Goal: Communication & Community: Connect with others

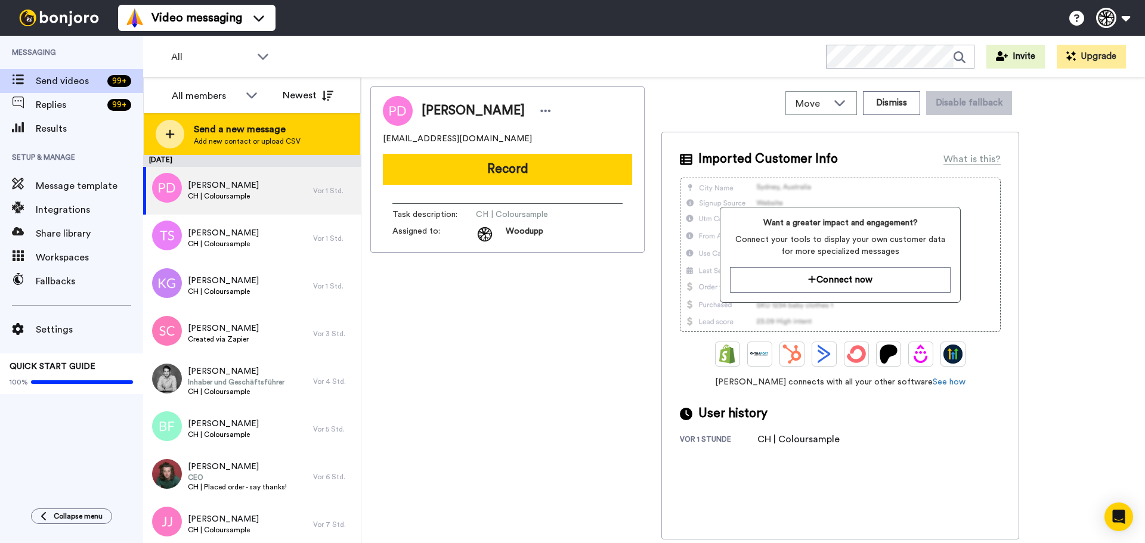
click at [225, 149] on div "Send a new message Add new contact or upload CSV" at bounding box center [252, 134] width 216 height 42
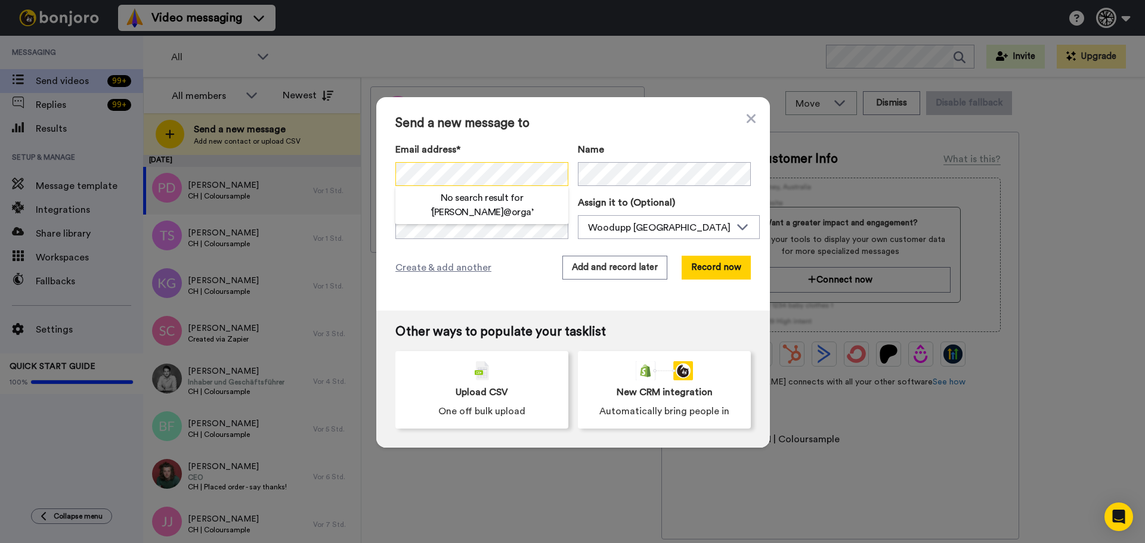
click at [281, 174] on div "Send a new message to Email address* No search result for ‘ lucas@orga ’ Name T…" at bounding box center [572, 271] width 1145 height 543
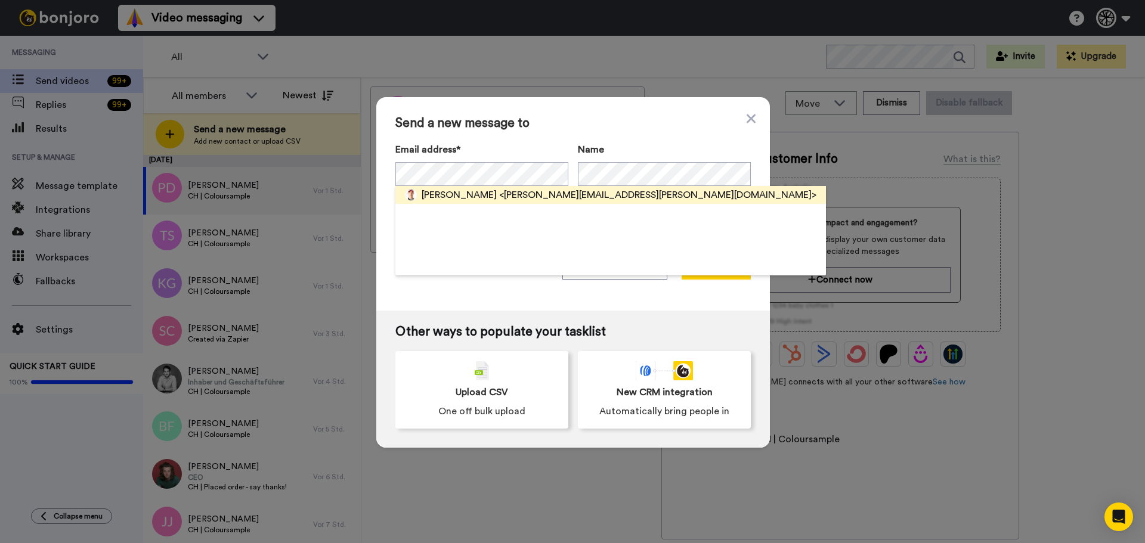
click at [499, 191] on span "<lucas@borga.ch>" at bounding box center [657, 195] width 317 height 14
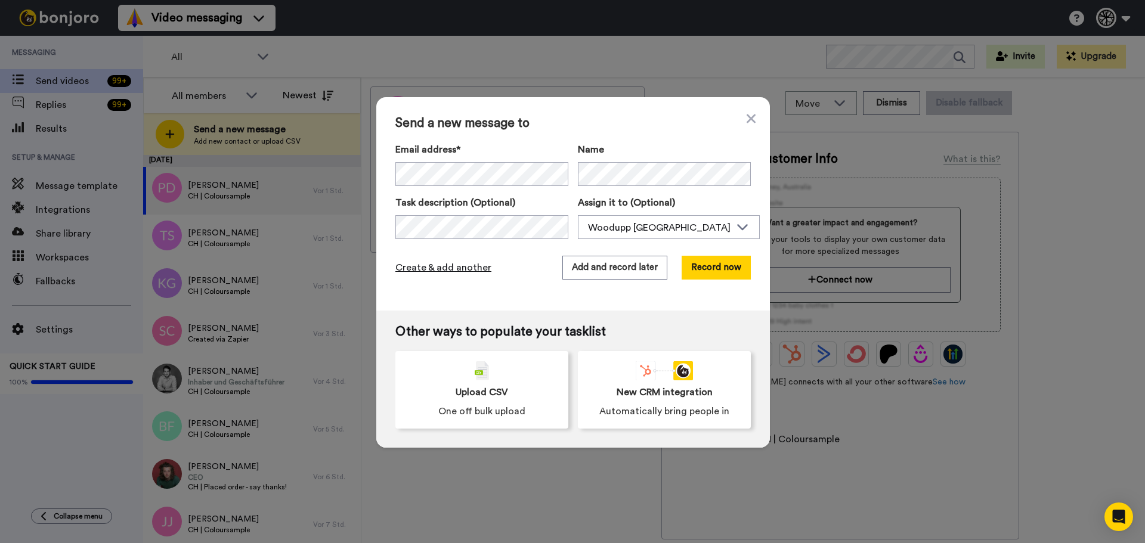
click at [433, 264] on span "Create & add another" at bounding box center [443, 268] width 96 height 14
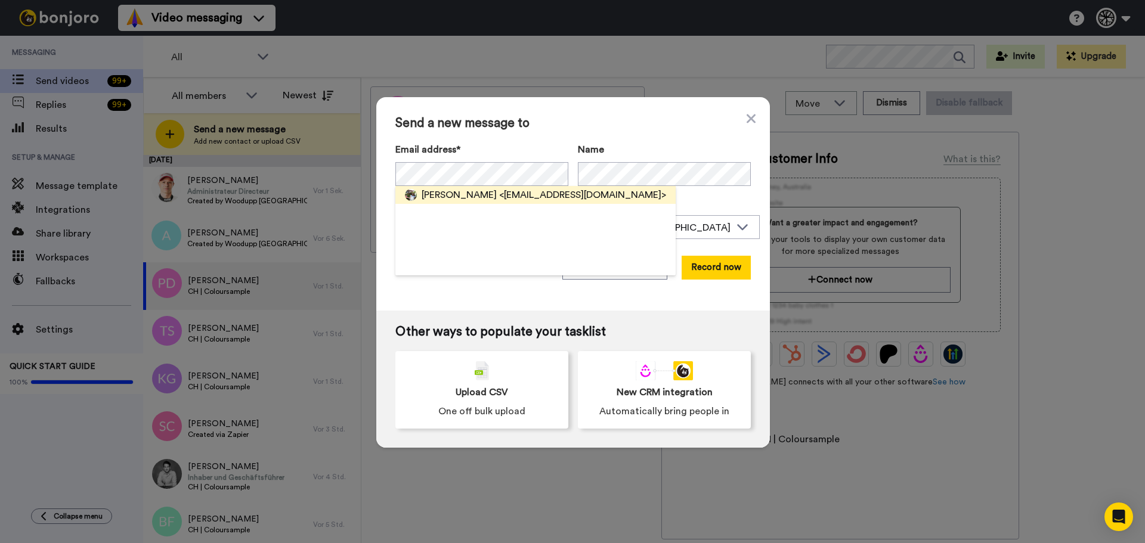
click at [457, 199] on span "Kamila Tavola" at bounding box center [459, 195] width 75 height 14
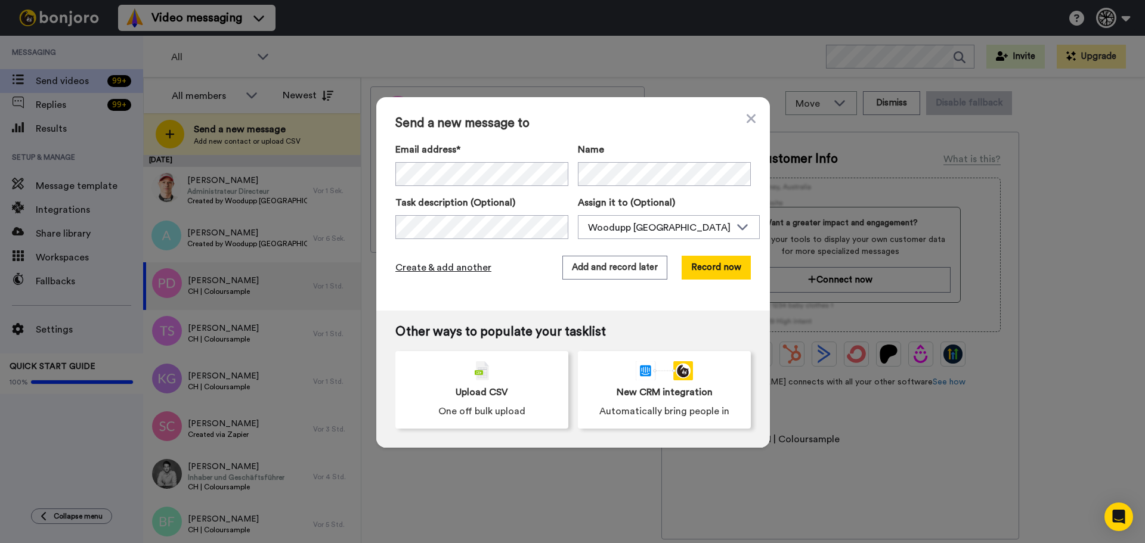
click at [414, 273] on span "Create & add another" at bounding box center [443, 268] width 96 height 14
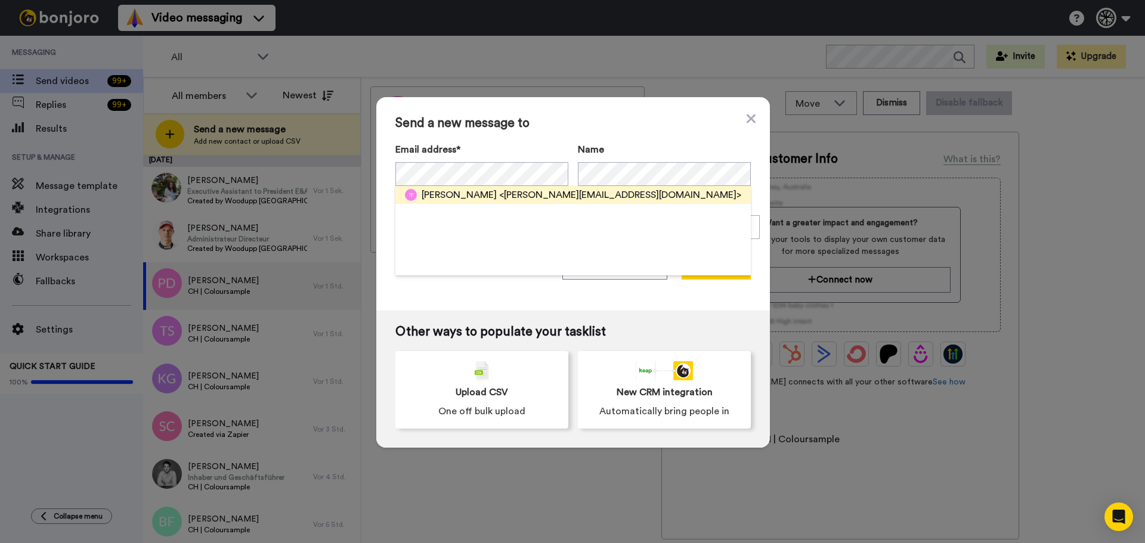
click at [528, 198] on span "<emilie.m@hotmail.ch>" at bounding box center [620, 195] width 242 height 14
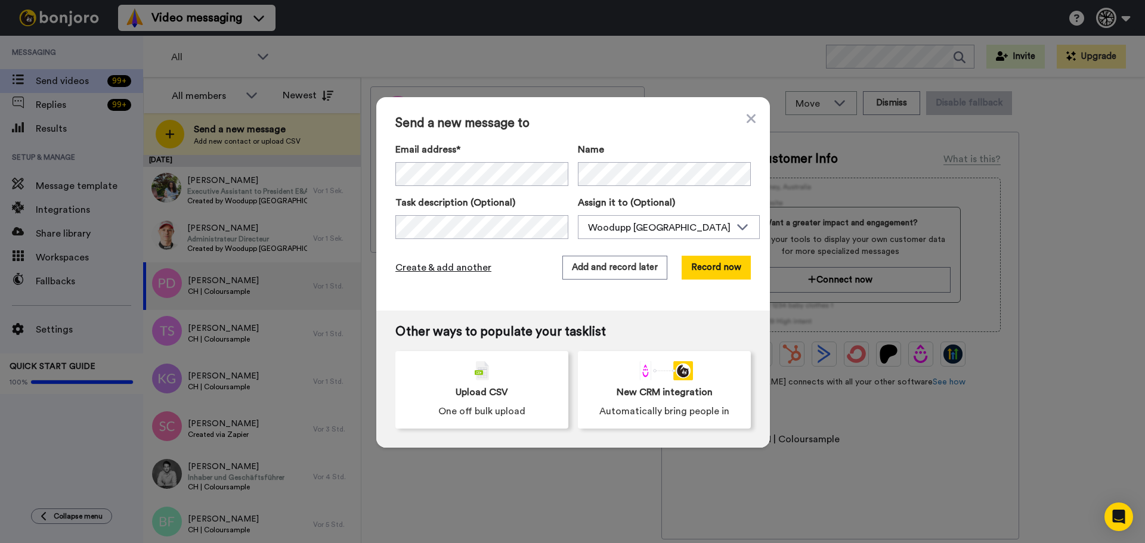
click at [416, 262] on span "Create & add another" at bounding box center [443, 268] width 96 height 14
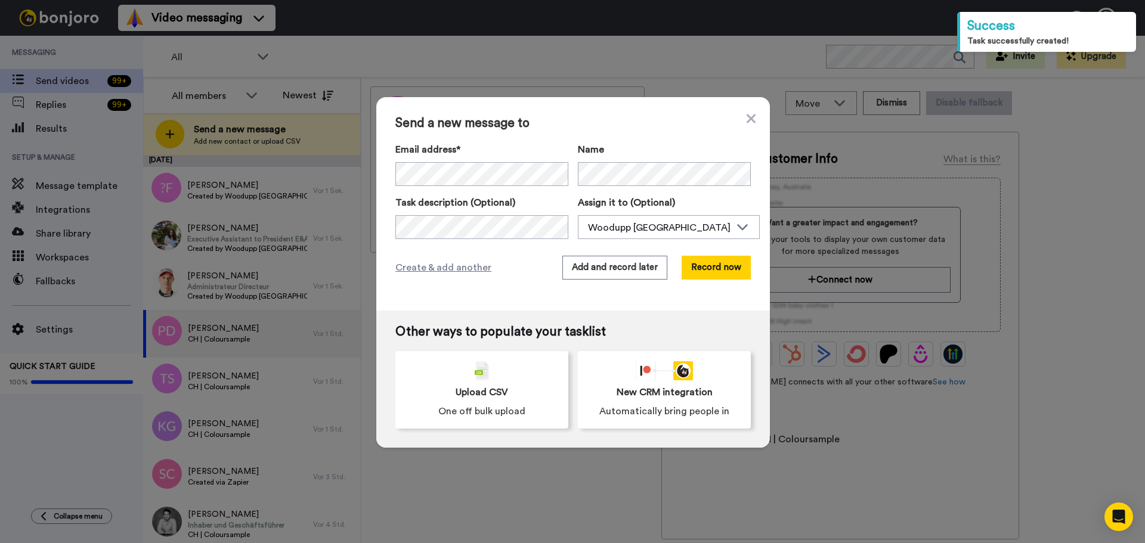
click at [184, 273] on div "Send a new message to Email address* Niels Mullink <Niels_mullink@hotmail.com> …" at bounding box center [572, 271] width 1145 height 543
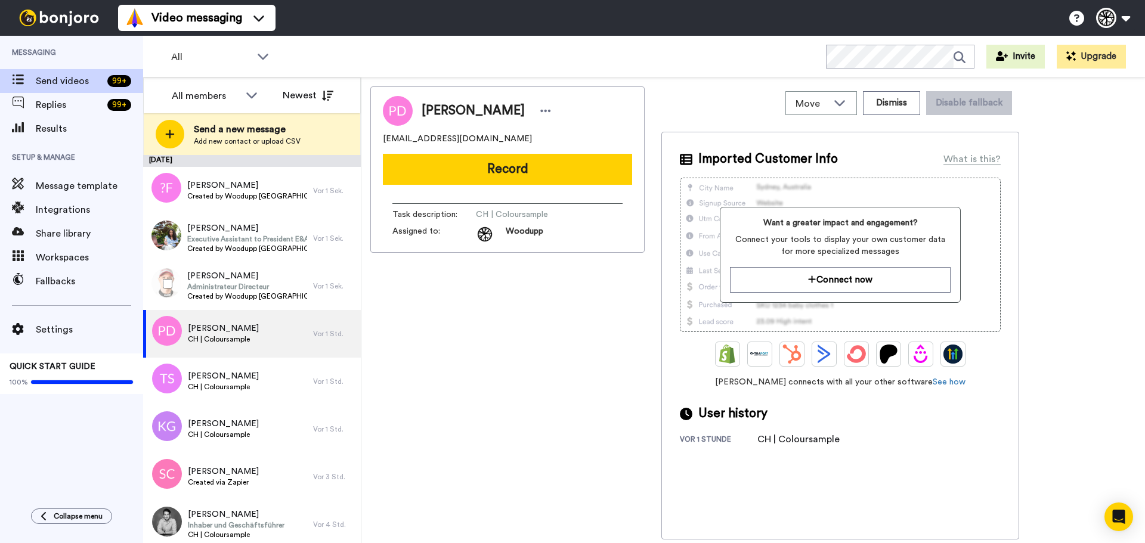
click at [171, 269] on div at bounding box center [165, 284] width 43 height 42
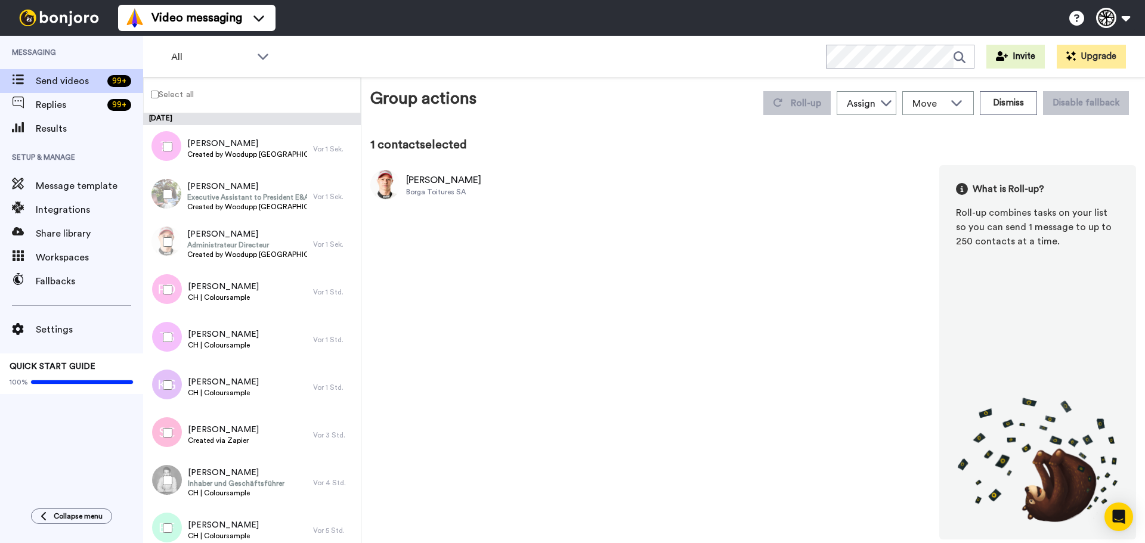
click at [164, 188] on div at bounding box center [165, 195] width 43 height 42
click at [165, 158] on div at bounding box center [165, 147] width 43 height 42
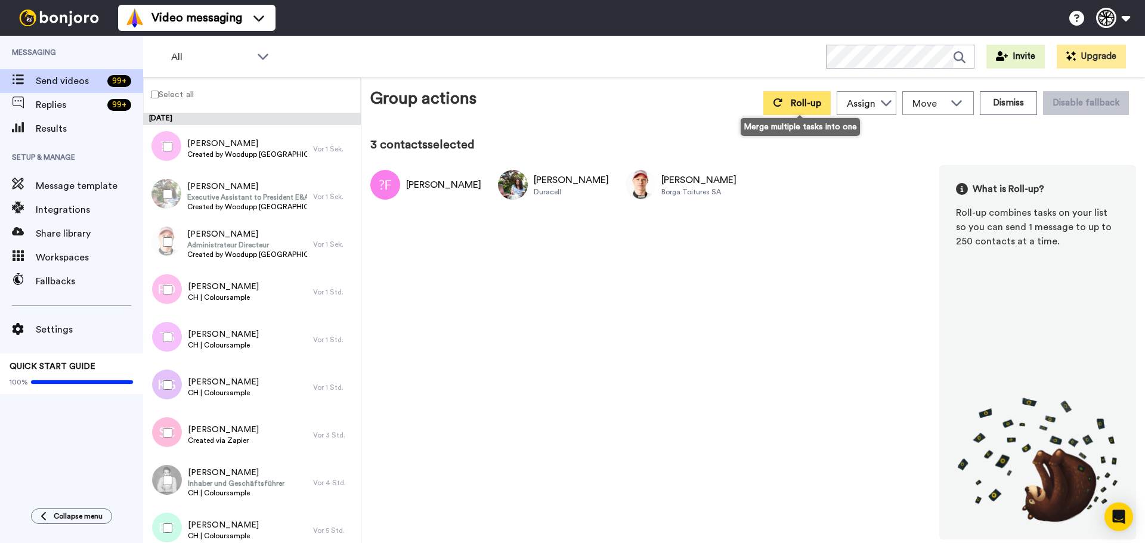
click at [819, 104] on span "Roll-up" at bounding box center [806, 103] width 30 height 10
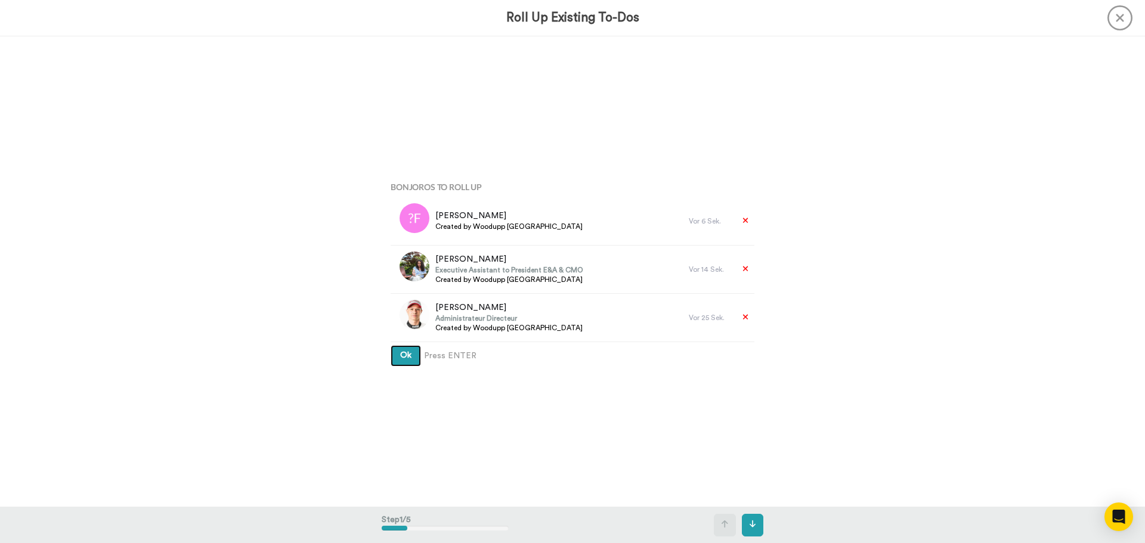
click at [391, 355] on button "Ok" at bounding box center [406, 355] width 30 height 21
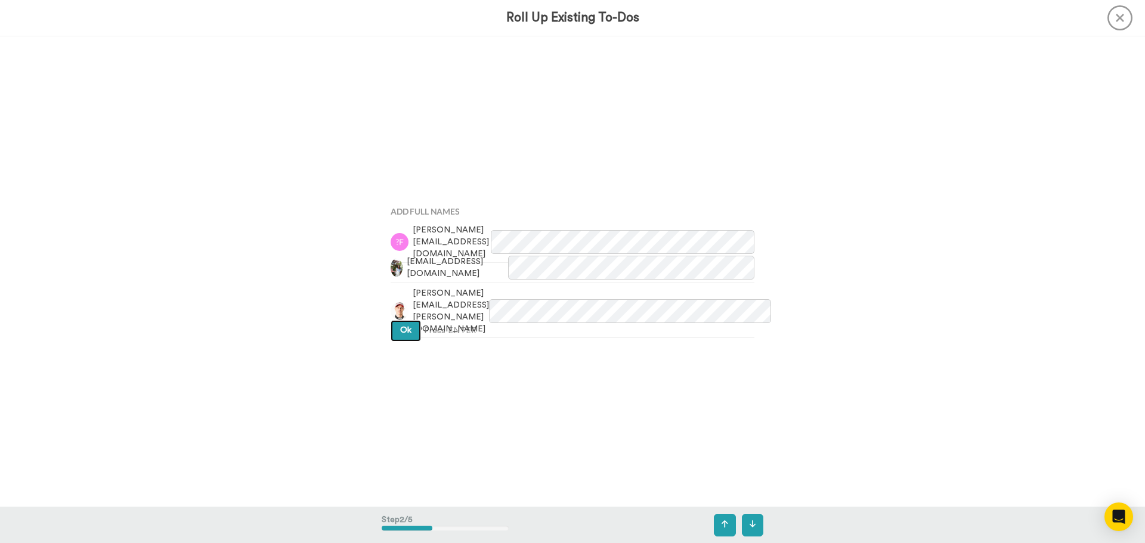
click at [397, 339] on button "Ok" at bounding box center [406, 330] width 30 height 21
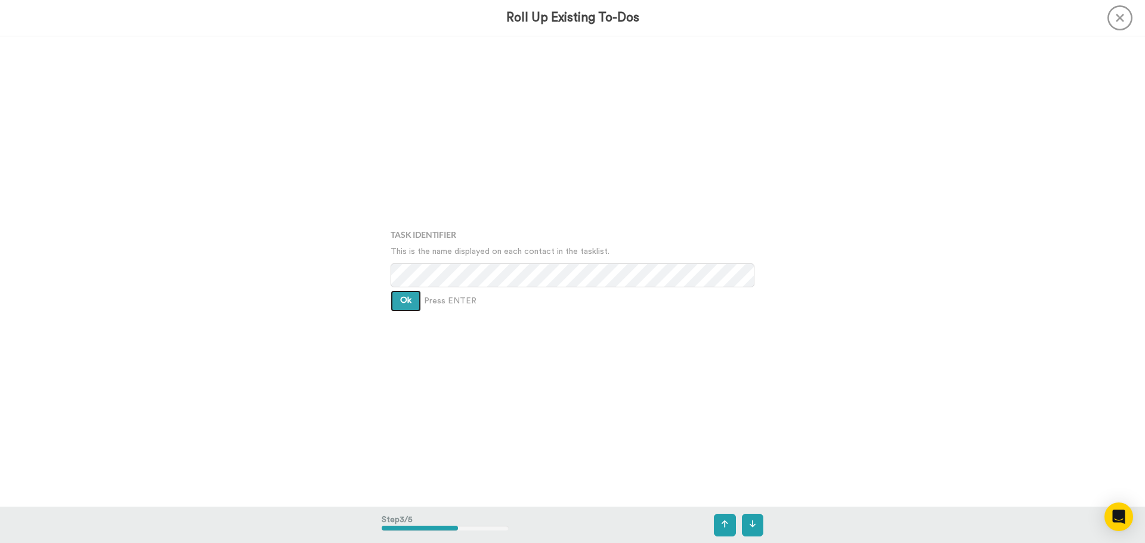
click at [404, 312] on button "Ok" at bounding box center [406, 300] width 30 height 21
click at [402, 291] on span "Ok" at bounding box center [405, 294] width 11 height 8
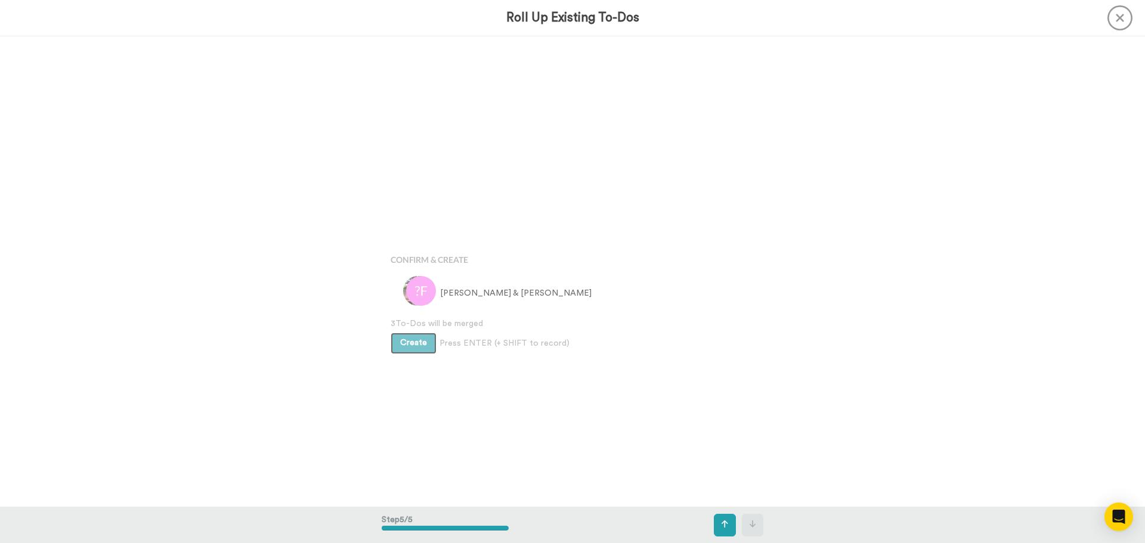
scroll to position [1883, 0]
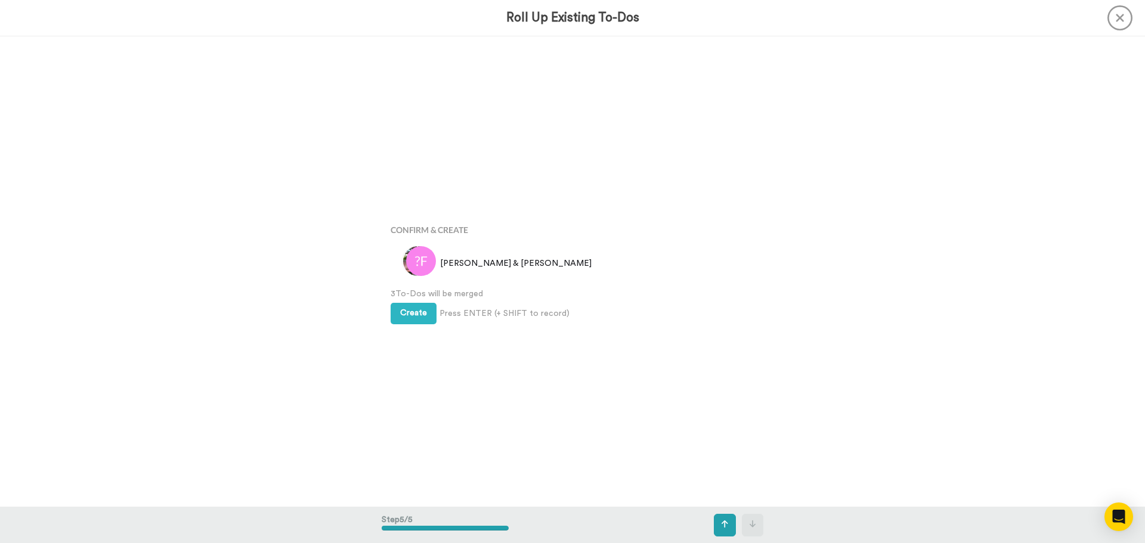
click at [402, 291] on span "3 To-Dos will be merged" at bounding box center [573, 294] width 364 height 12
click at [409, 303] on button "Create" at bounding box center [414, 313] width 46 height 21
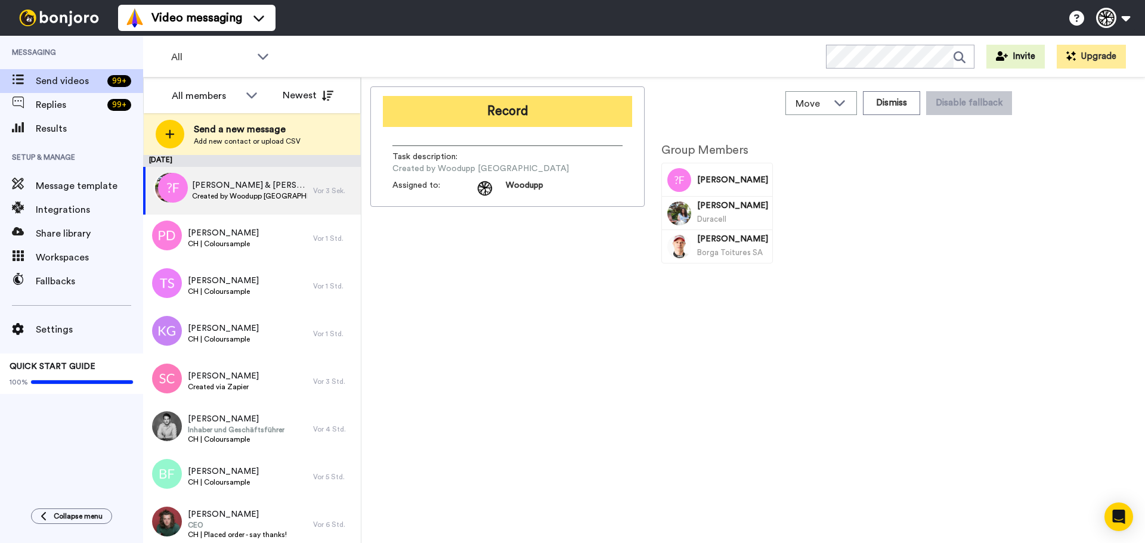
click at [536, 125] on button "Record" at bounding box center [507, 111] width 249 height 31
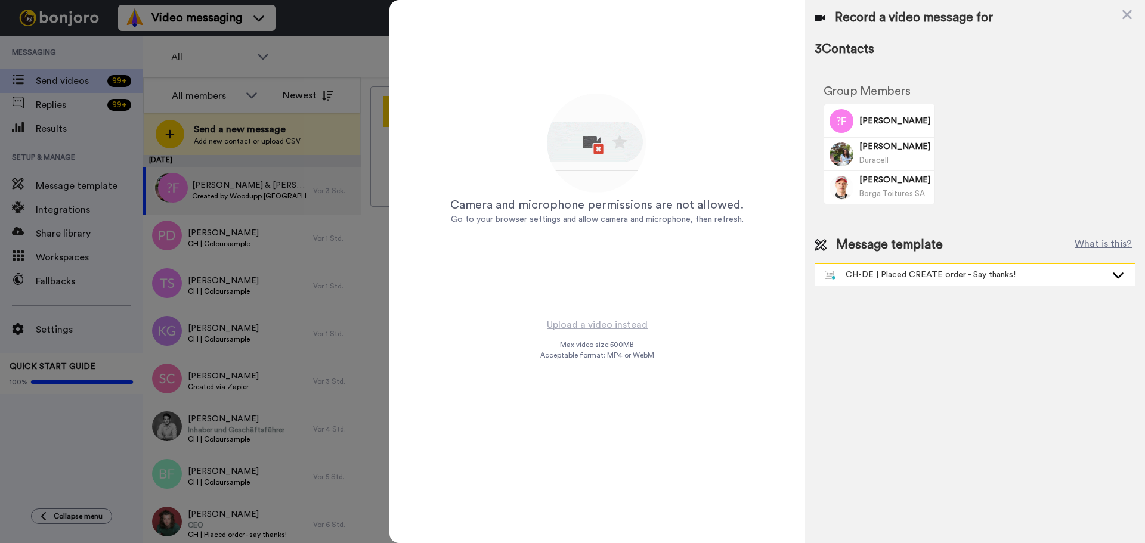
click at [1001, 277] on div "CH-DE | Placed CREATE order - Say thanks!" at bounding box center [965, 275] width 281 height 12
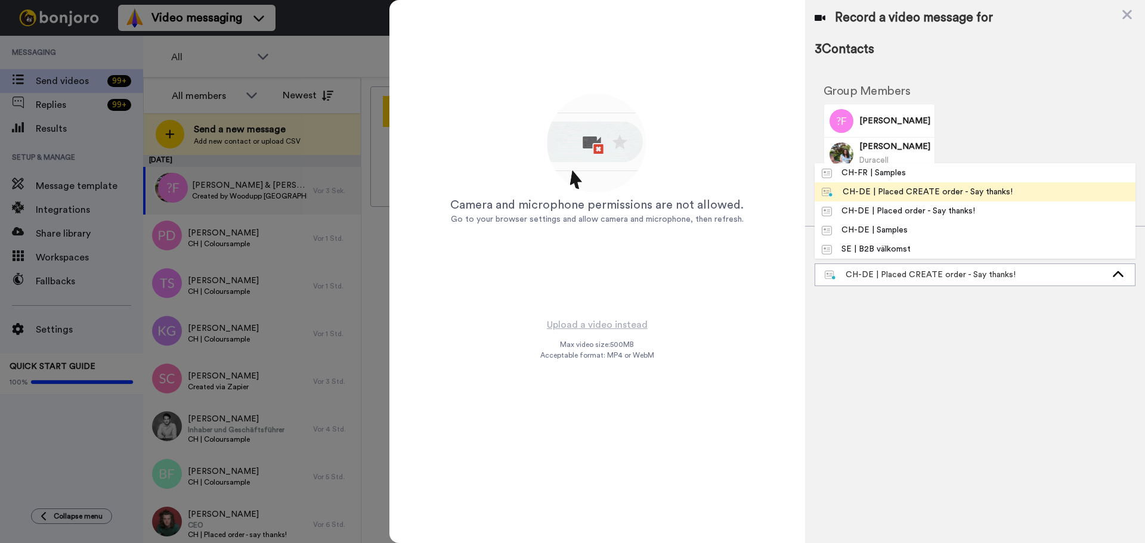
click at [974, 196] on div "CH-DE | Placed CREATE order - Say thanks!" at bounding box center [917, 192] width 191 height 12
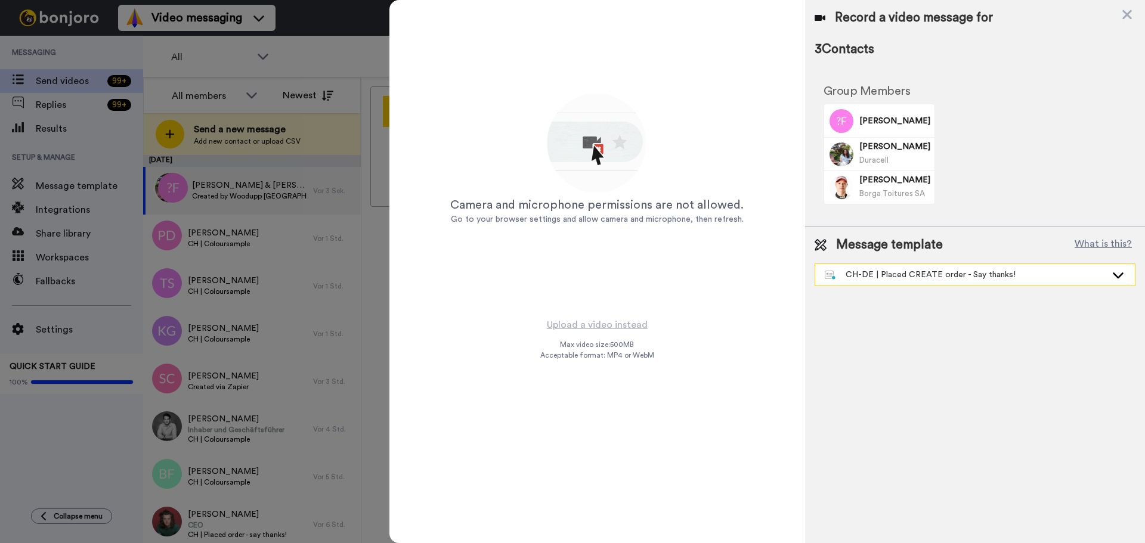
click at [937, 269] on div "CH-DE | Placed CREATE order - Say thanks!" at bounding box center [975, 274] width 320 height 21
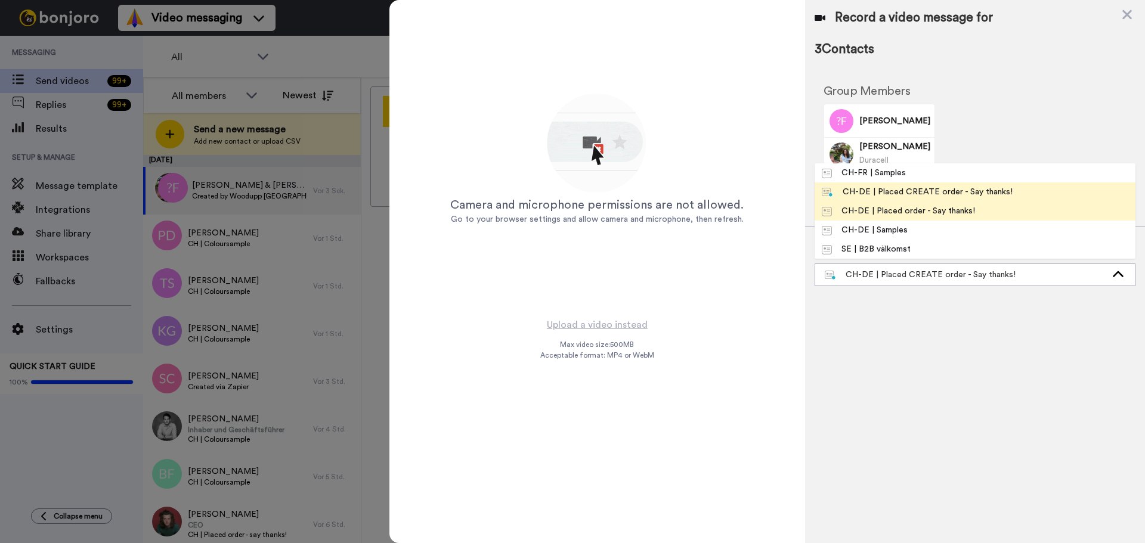
click at [936, 213] on div "CH-DE | Placed order - Say thanks!" at bounding box center [898, 211] width 153 height 12
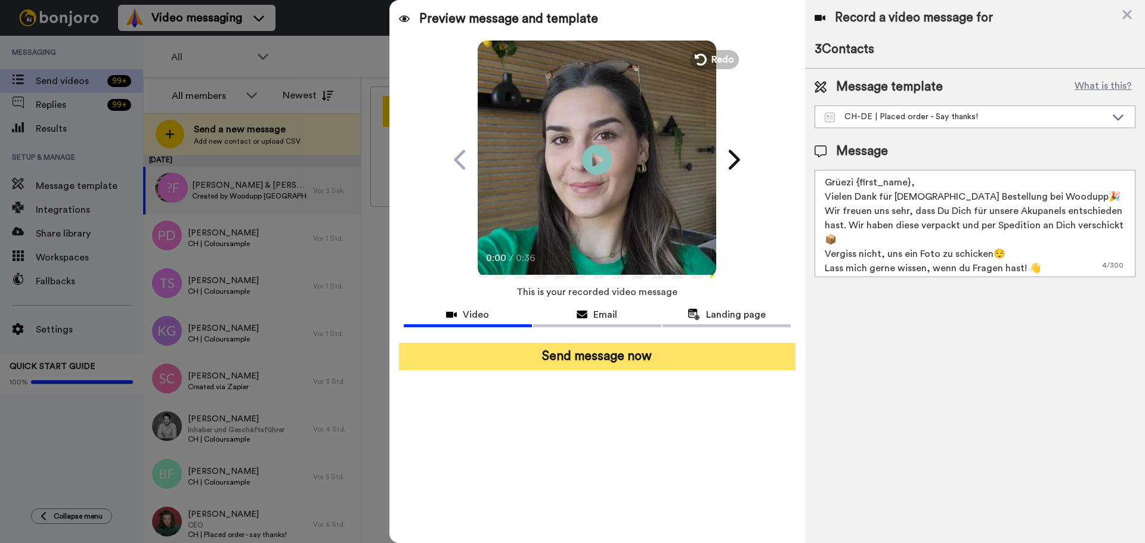
click at [631, 361] on button "Send message now" at bounding box center [597, 356] width 397 height 27
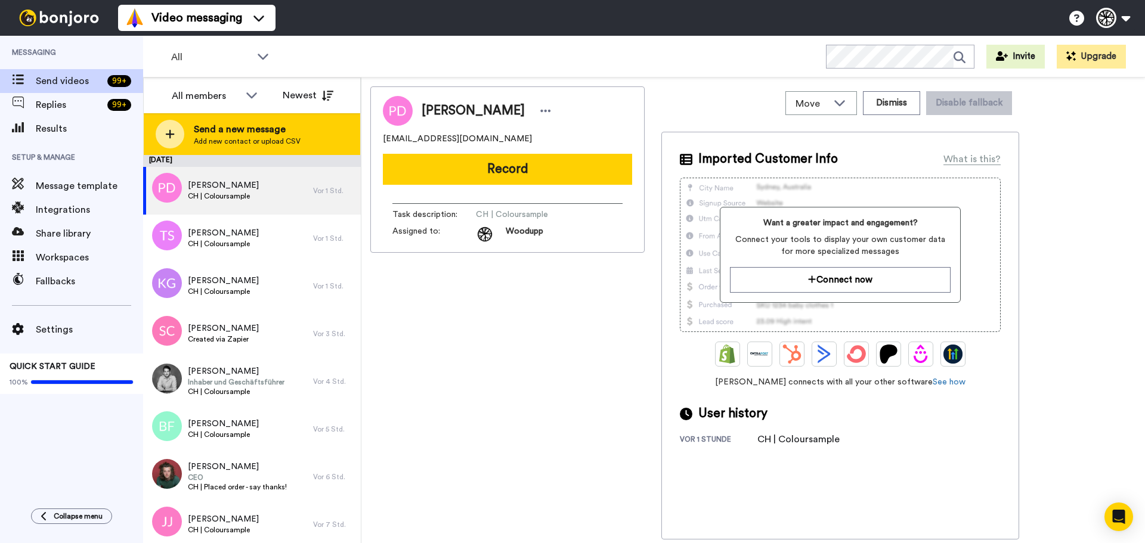
click at [205, 125] on span "Send a new message" at bounding box center [247, 129] width 107 height 14
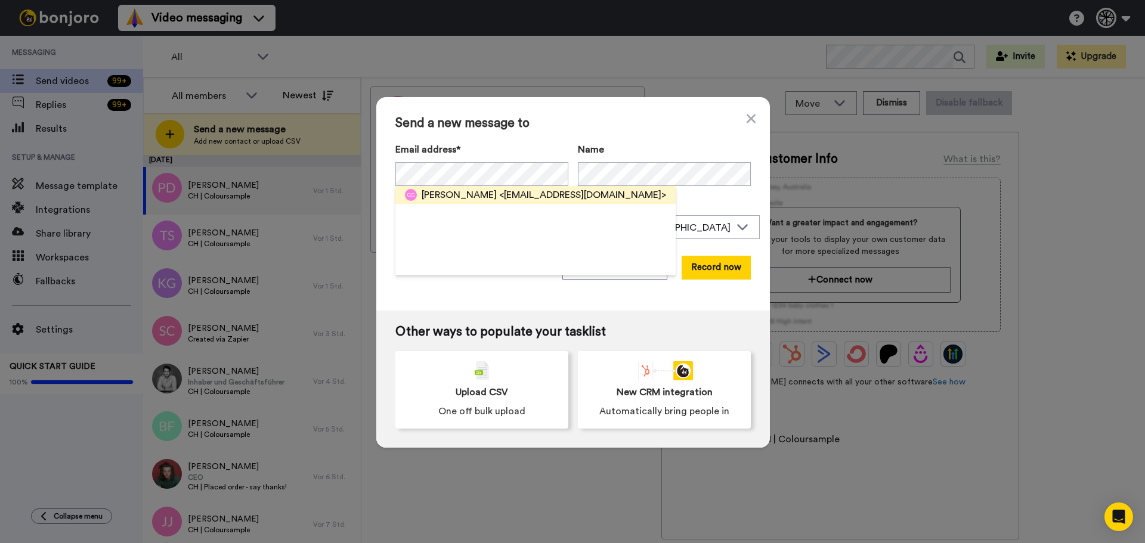
click at [499, 189] on span "<[EMAIL_ADDRESS][DOMAIN_NAME]>" at bounding box center [582, 195] width 167 height 14
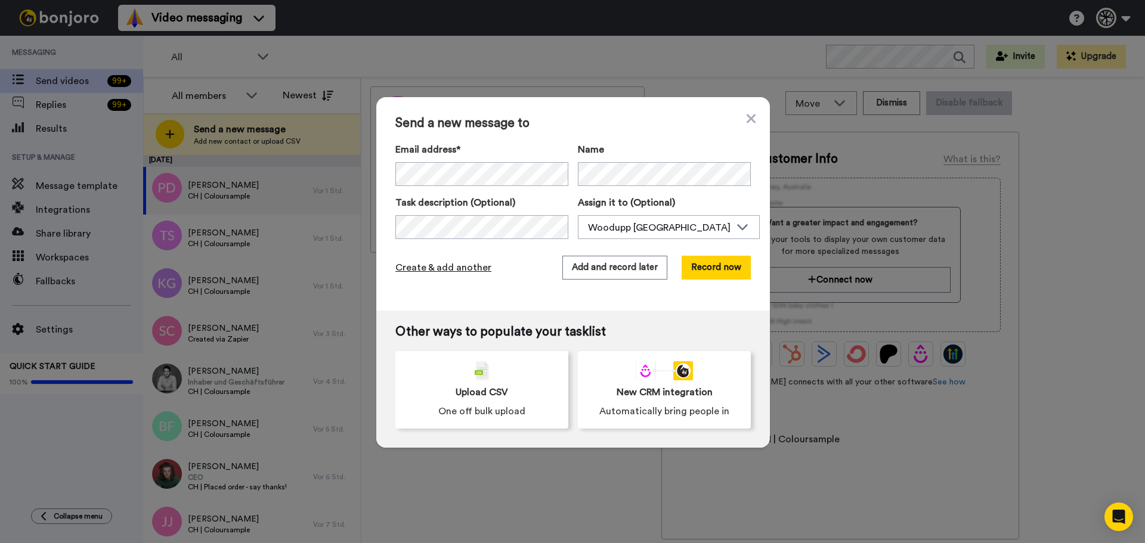
click at [417, 271] on span "Create & add another" at bounding box center [443, 268] width 96 height 14
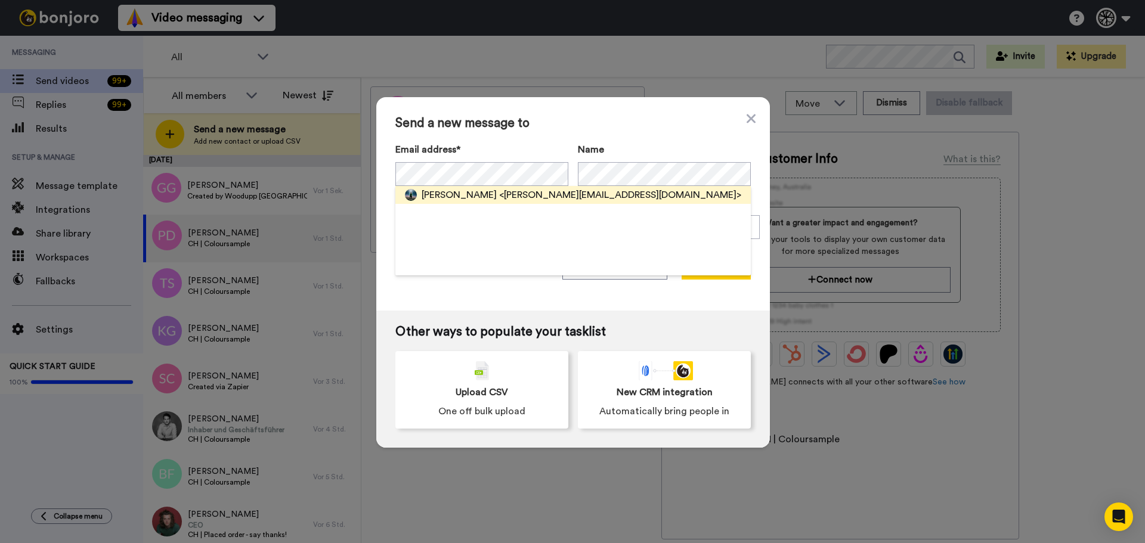
click at [499, 195] on span "<[PERSON_NAME][EMAIL_ADDRESS][DOMAIN_NAME]>" at bounding box center [620, 195] width 242 height 14
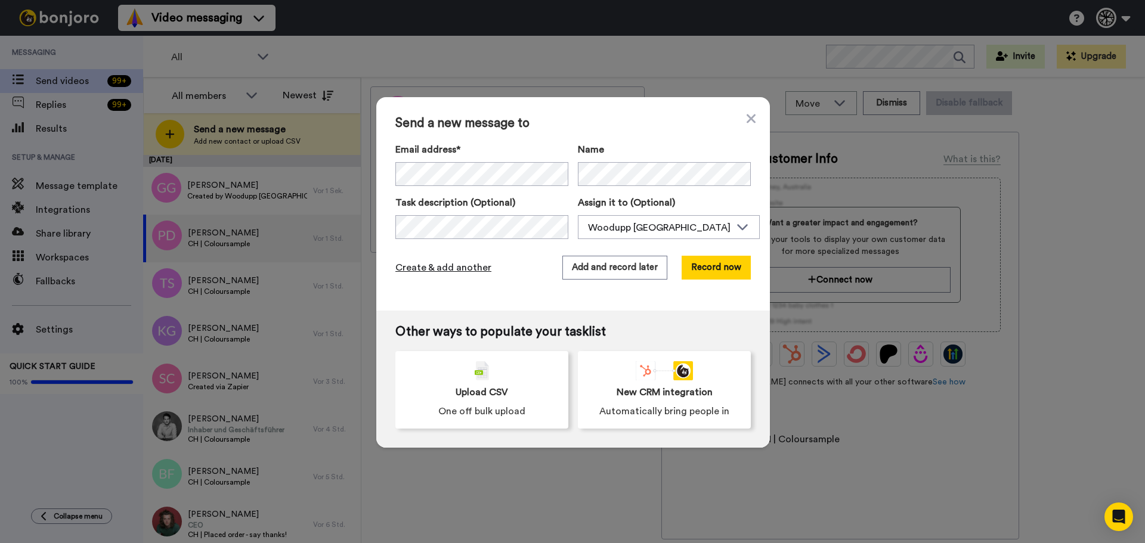
click at [438, 273] on span "Create & add another" at bounding box center [443, 268] width 96 height 14
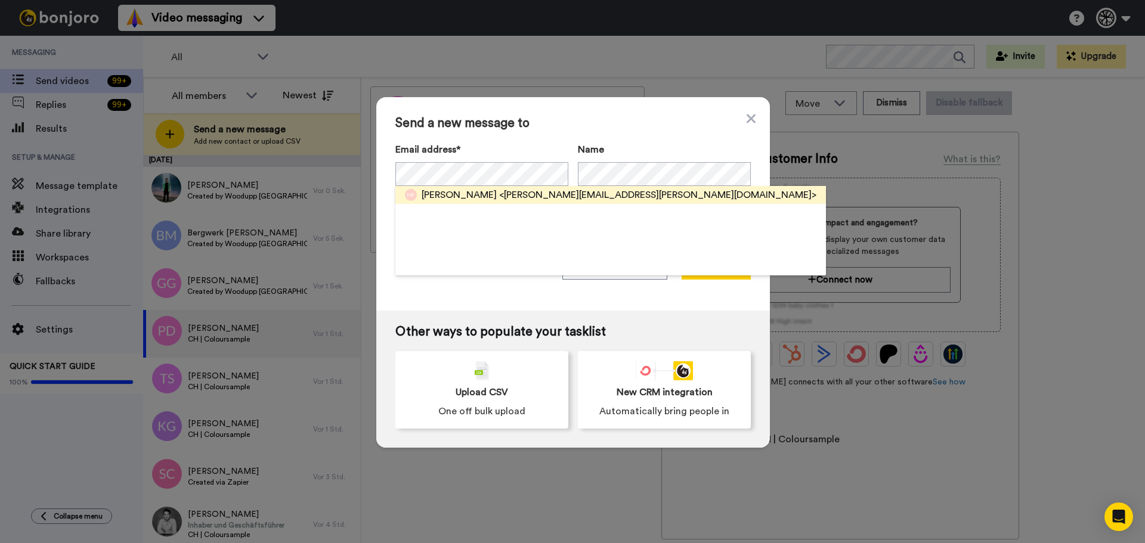
click at [501, 194] on span "<[PERSON_NAME][EMAIL_ADDRESS][PERSON_NAME][DOMAIN_NAME]>" at bounding box center [657, 195] width 317 height 14
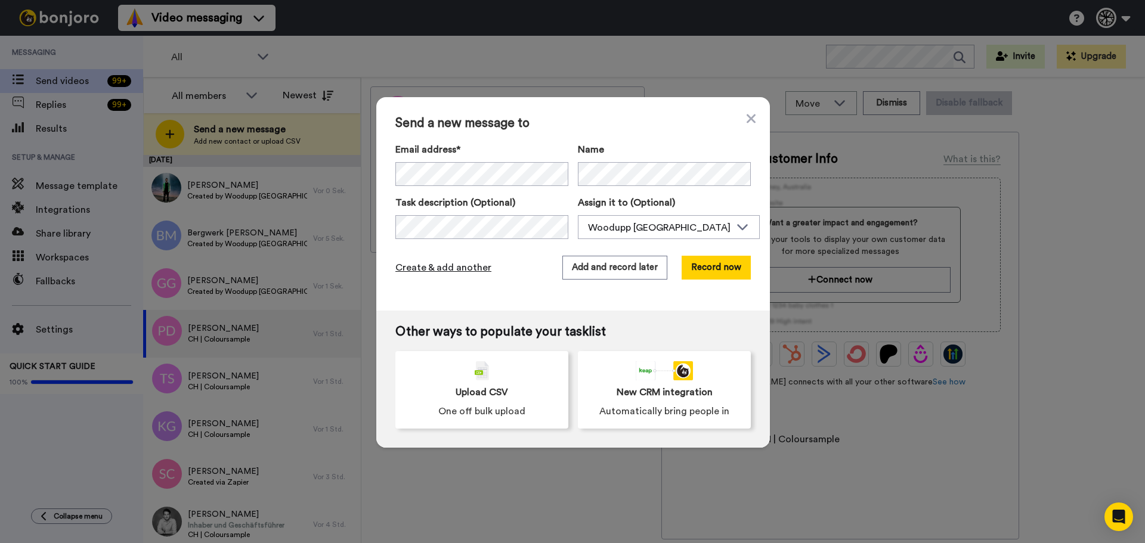
click at [442, 268] on span "Create & add another" at bounding box center [443, 268] width 96 height 14
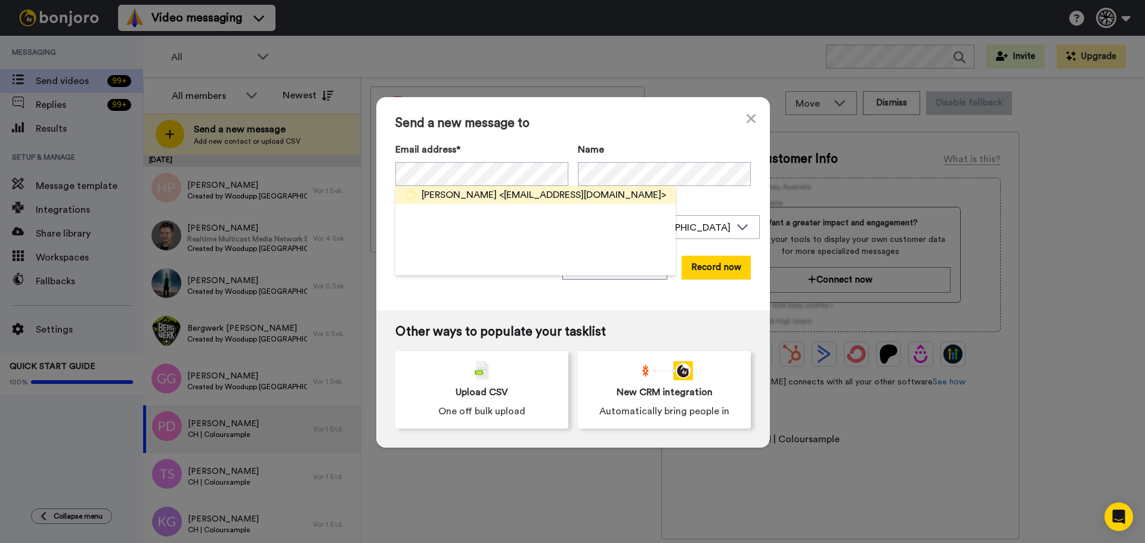
click at [499, 197] on span "<[EMAIL_ADDRESS][DOMAIN_NAME]>" at bounding box center [582, 195] width 167 height 14
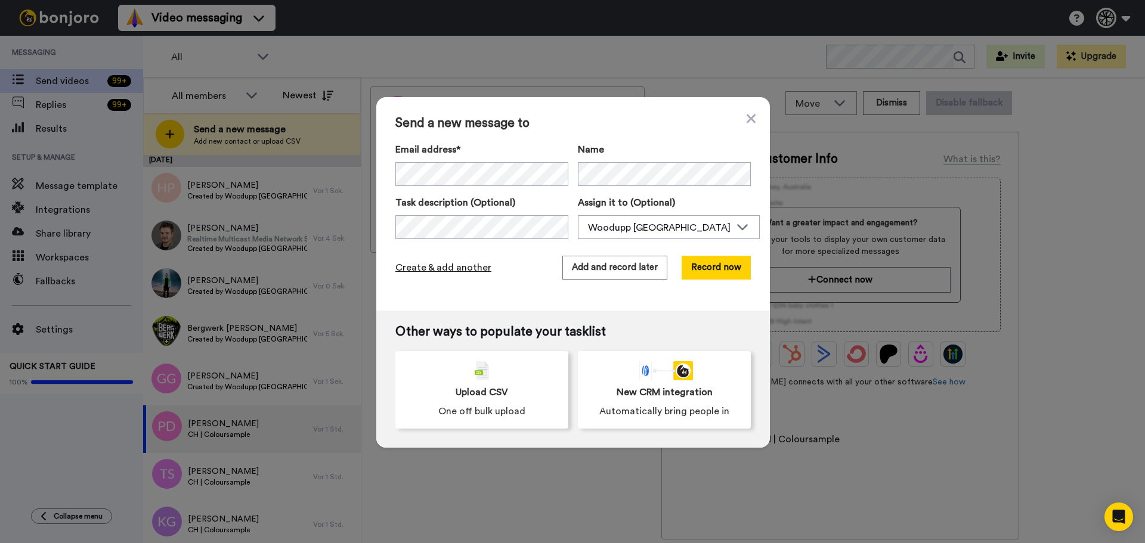
click at [455, 262] on span "Create & add another" at bounding box center [443, 268] width 96 height 14
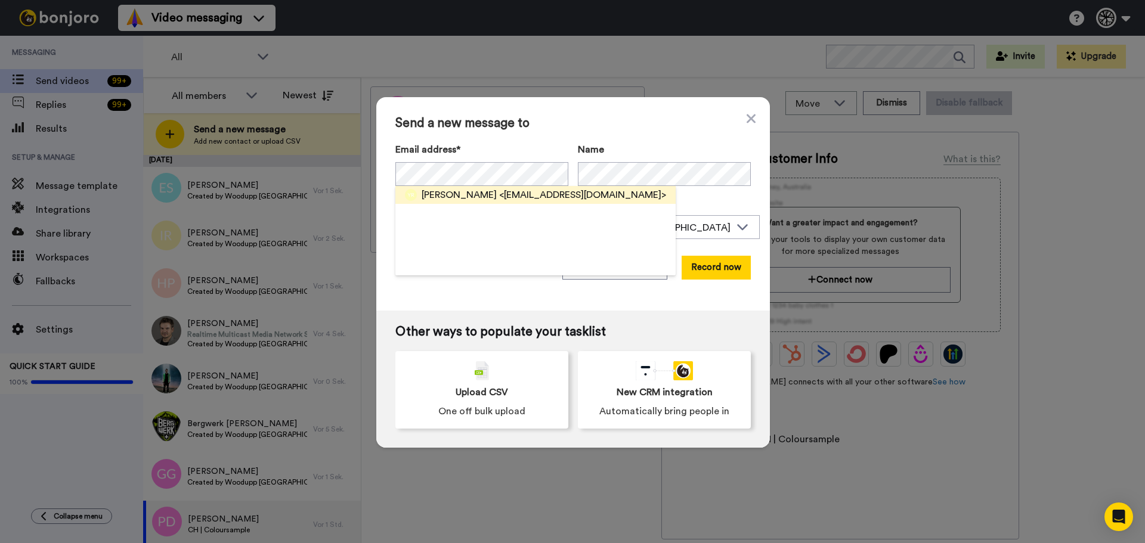
click at [475, 202] on span "[PERSON_NAME]" at bounding box center [459, 195] width 75 height 14
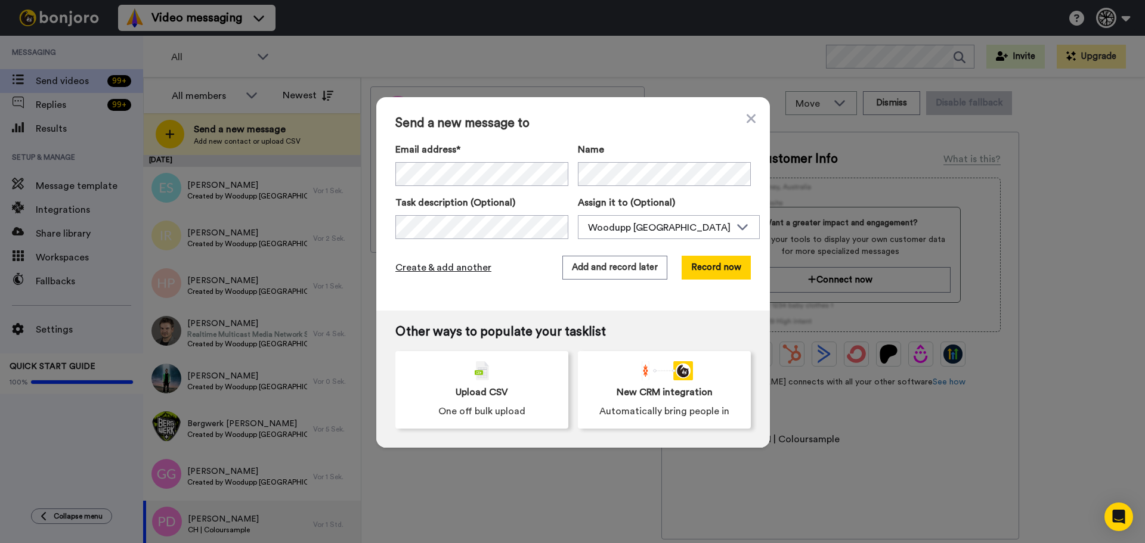
click at [457, 266] on span "Create & add another" at bounding box center [443, 268] width 96 height 14
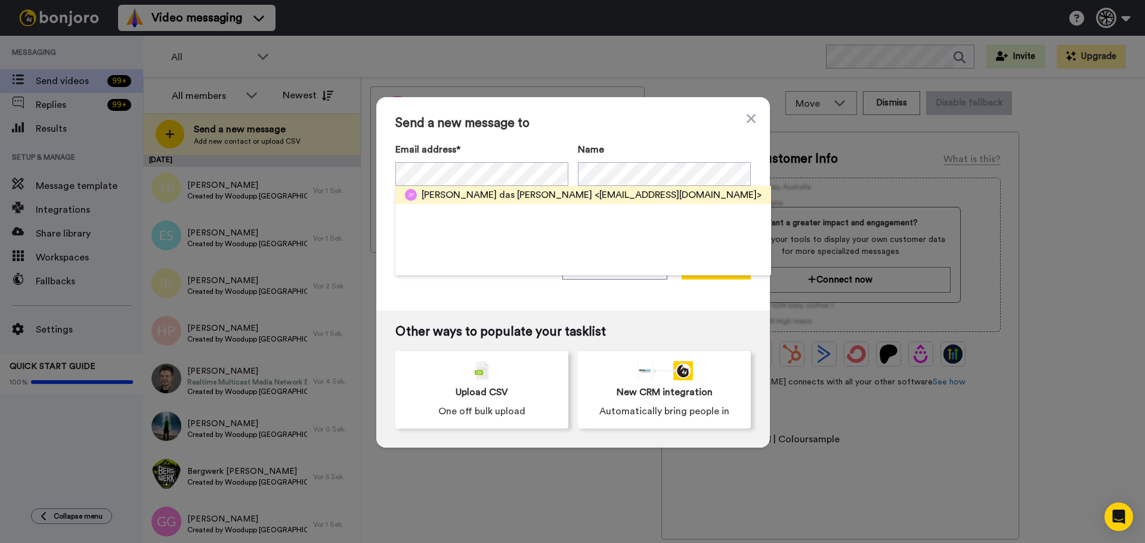
click at [492, 196] on span "[PERSON_NAME] das [PERSON_NAME]" at bounding box center [507, 195] width 171 height 14
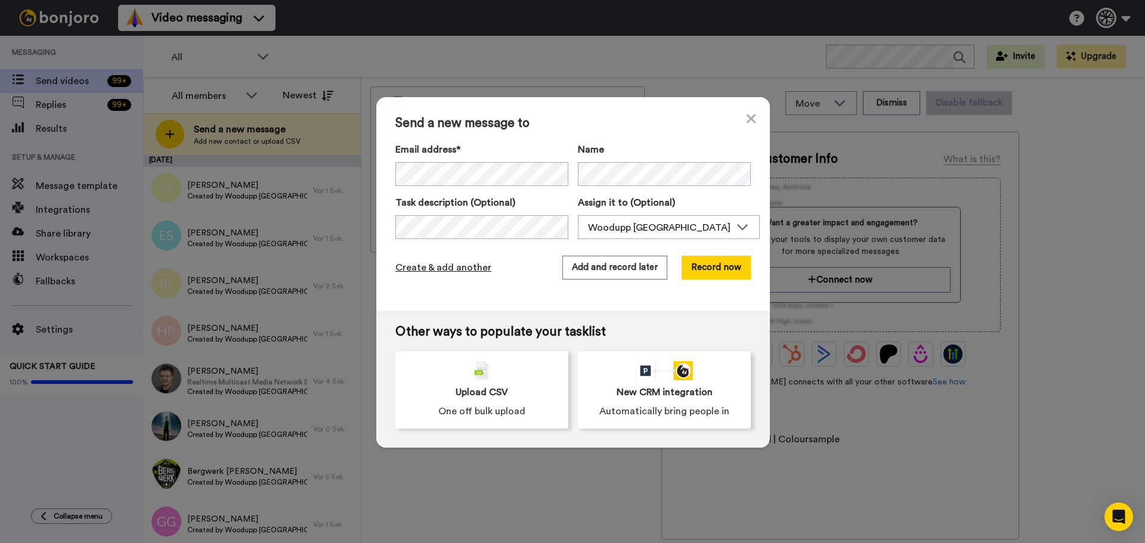
click at [467, 270] on span "Create & add another" at bounding box center [443, 268] width 96 height 14
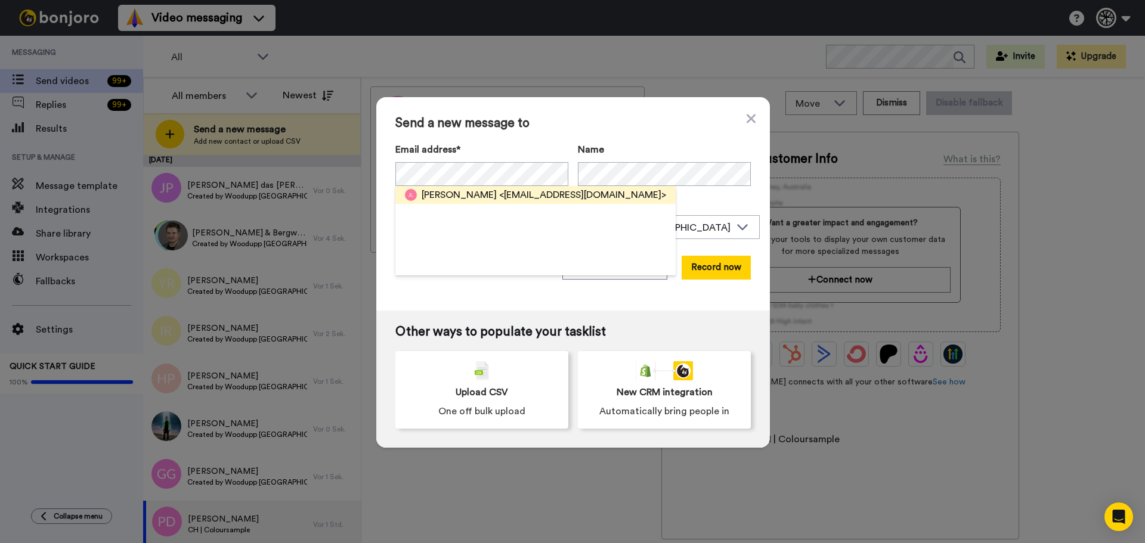
click at [484, 187] on div "[PERSON_NAME] <[EMAIL_ADDRESS][DOMAIN_NAME]>" at bounding box center [535, 195] width 280 height 18
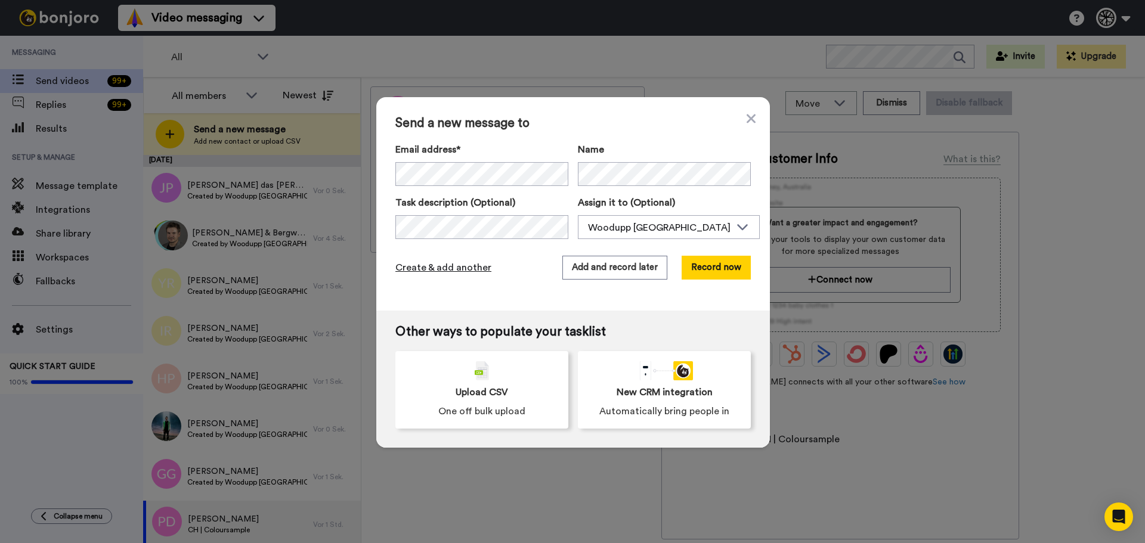
click at [413, 266] on span "Create & add another" at bounding box center [443, 268] width 96 height 14
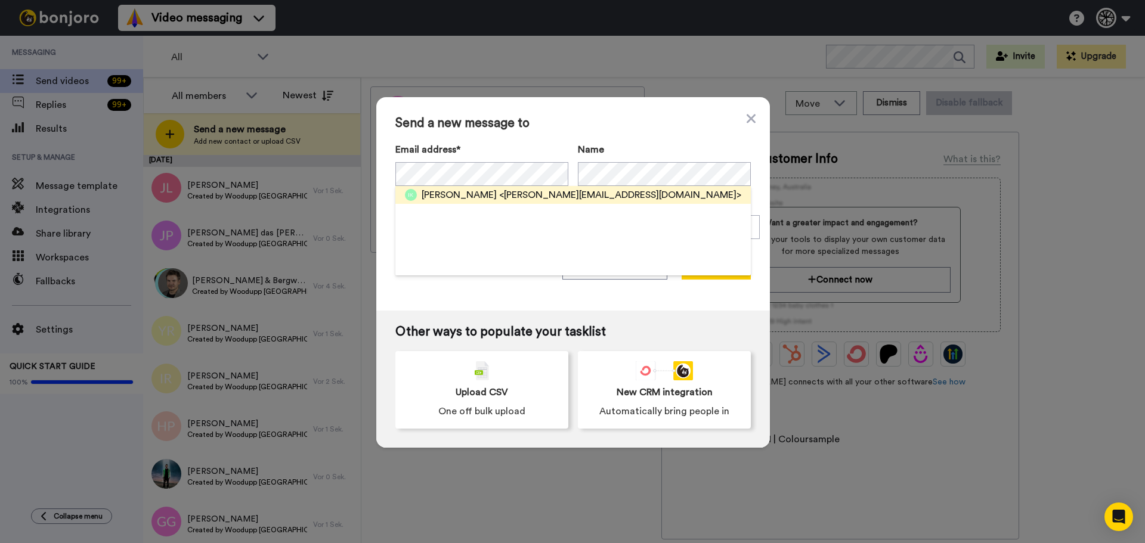
click at [440, 189] on span "[PERSON_NAME]" at bounding box center [459, 195] width 75 height 14
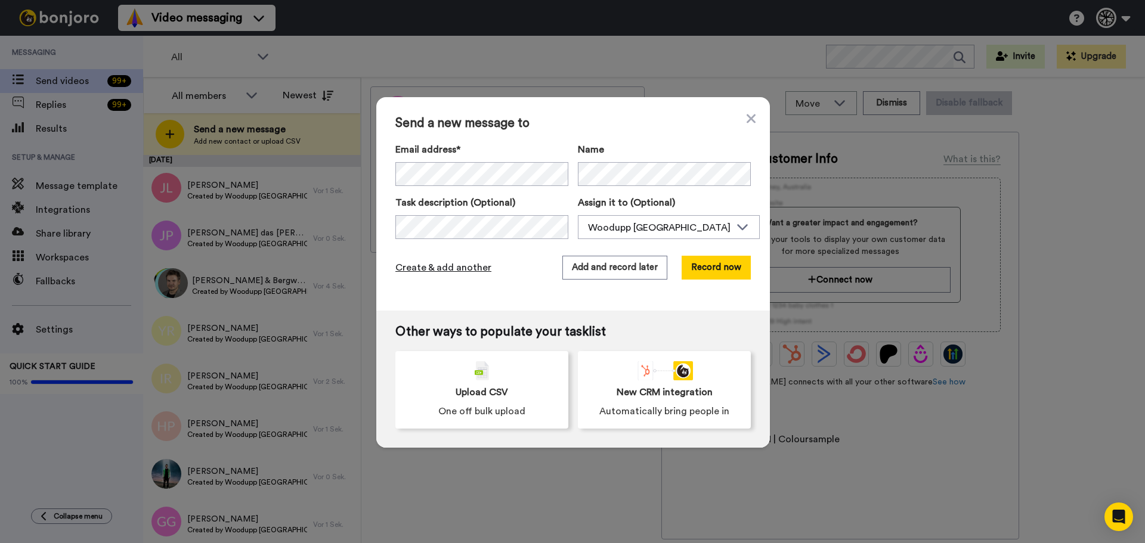
click at [423, 269] on span "Create & add another" at bounding box center [443, 268] width 96 height 14
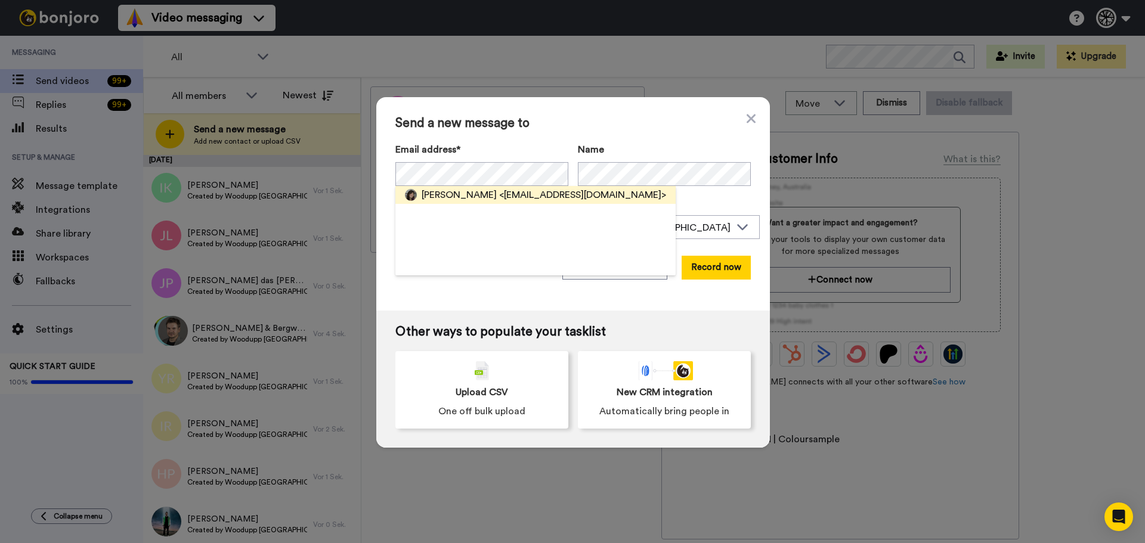
click at [463, 199] on span "[PERSON_NAME]" at bounding box center [459, 195] width 75 height 14
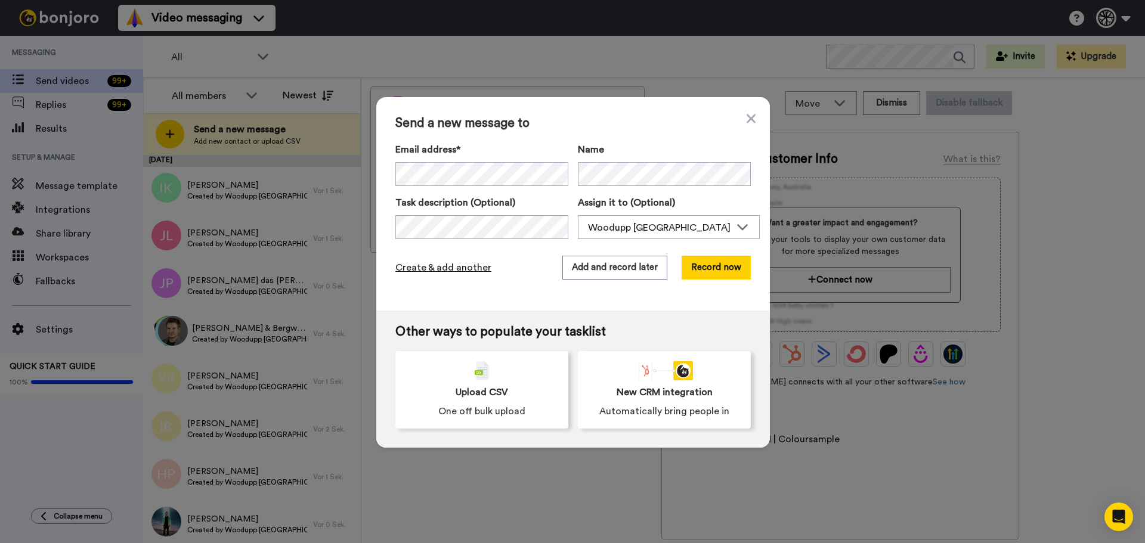
click at [462, 270] on span "Create & add another" at bounding box center [443, 268] width 96 height 14
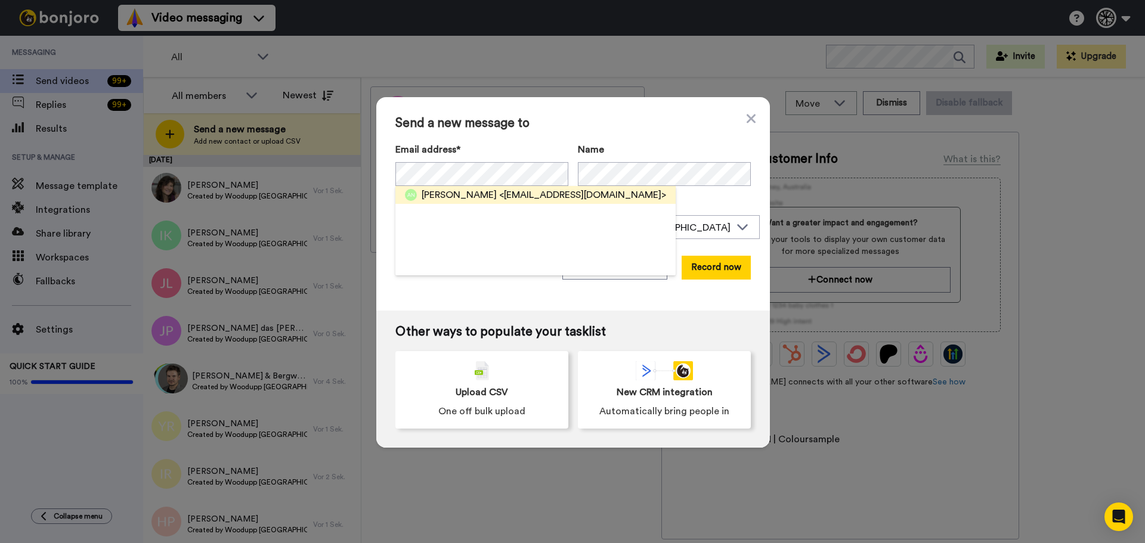
click at [466, 198] on span "[PERSON_NAME]" at bounding box center [459, 195] width 75 height 14
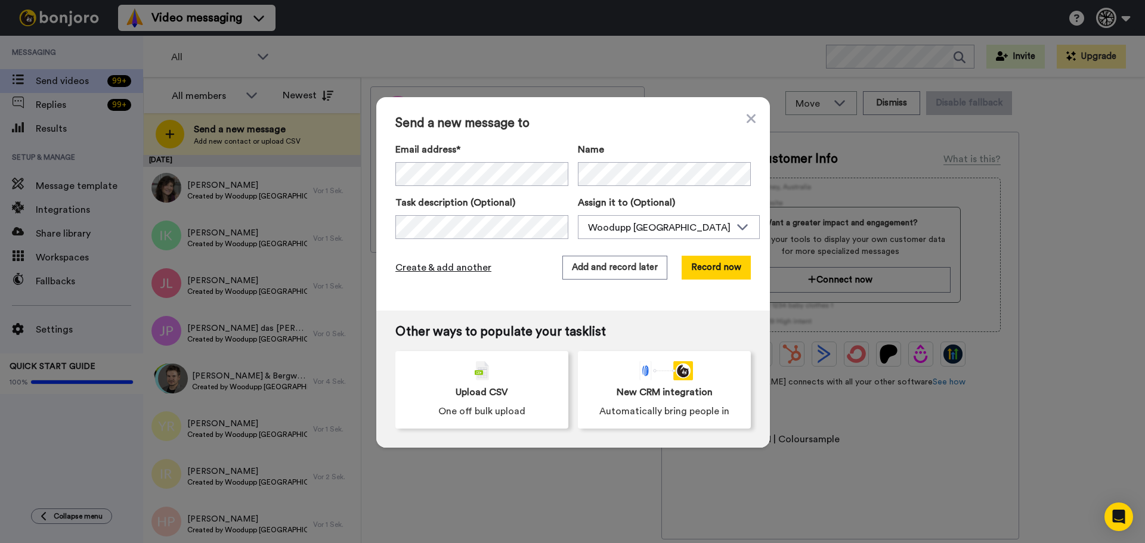
click at [445, 267] on span "Create & add another" at bounding box center [443, 268] width 96 height 14
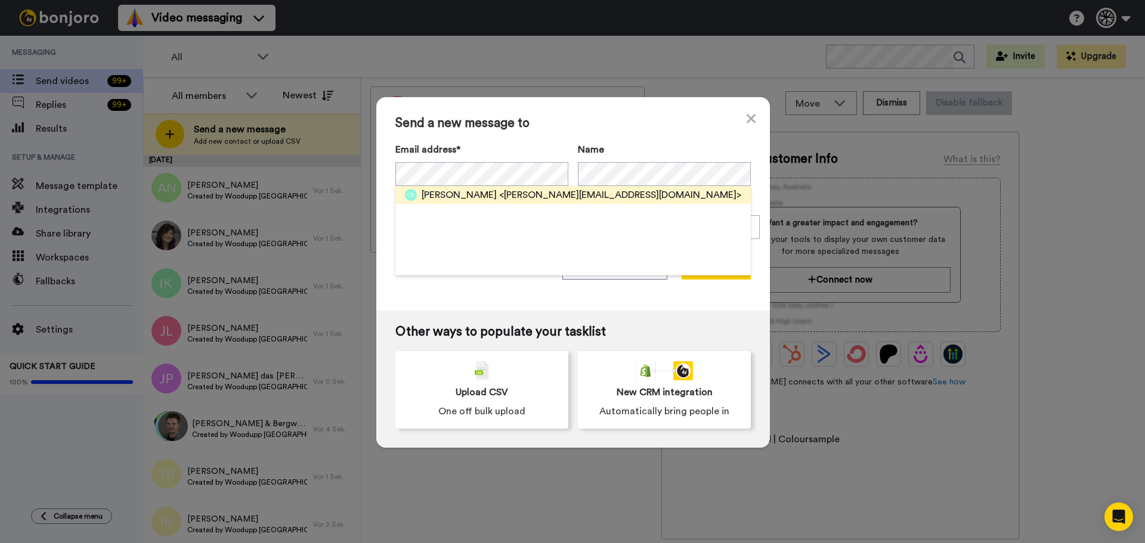
click at [489, 191] on span "[PERSON_NAME]" at bounding box center [459, 195] width 75 height 14
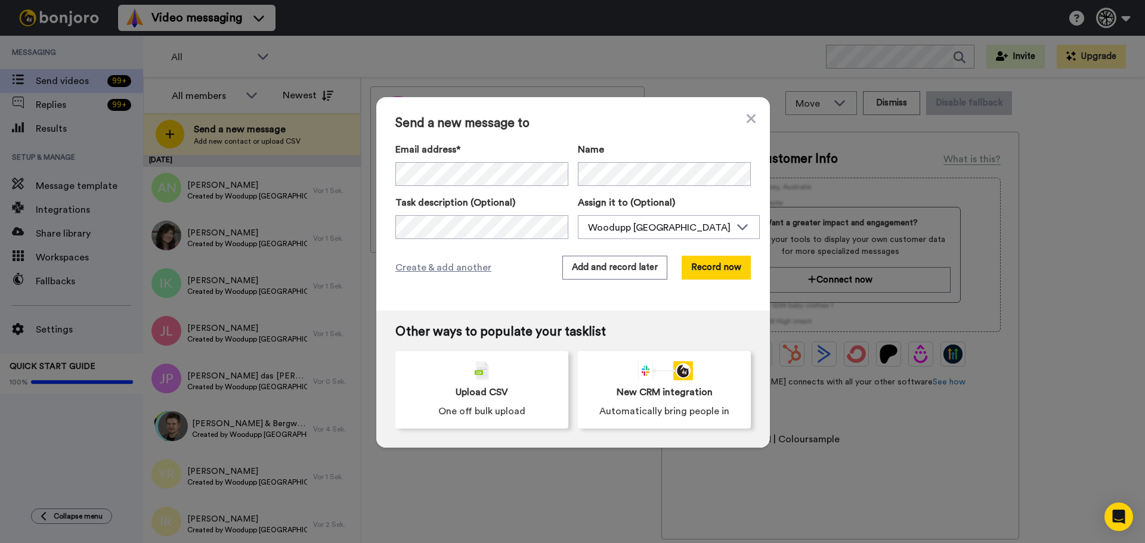
click at [442, 278] on div "Create & add another Add and record later Record now" at bounding box center [572, 268] width 355 height 24
click at [435, 274] on span "Create & add another" at bounding box center [443, 268] width 96 height 14
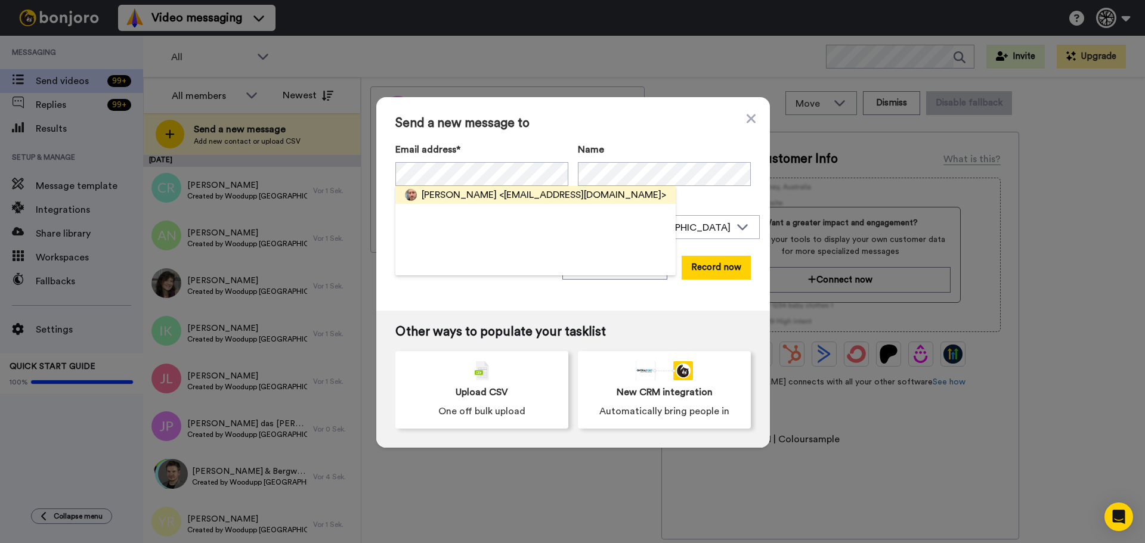
click at [499, 196] on span "<[EMAIL_ADDRESS][DOMAIN_NAME]>" at bounding box center [582, 195] width 167 height 14
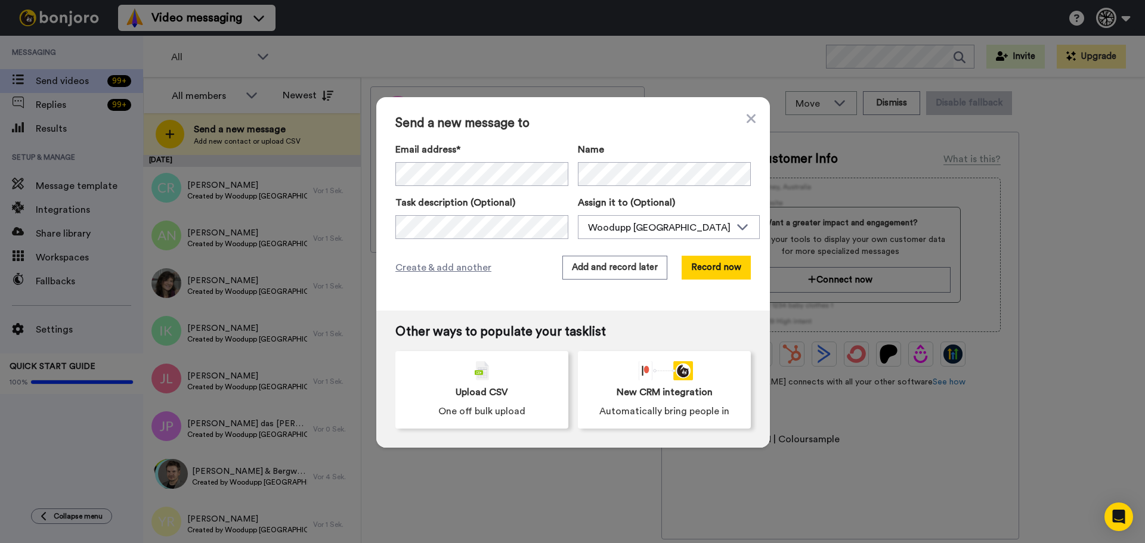
click at [437, 279] on div "Create & add another Add and record later Record now" at bounding box center [572, 268] width 355 height 24
click at [434, 270] on span "Create & add another" at bounding box center [443, 268] width 96 height 14
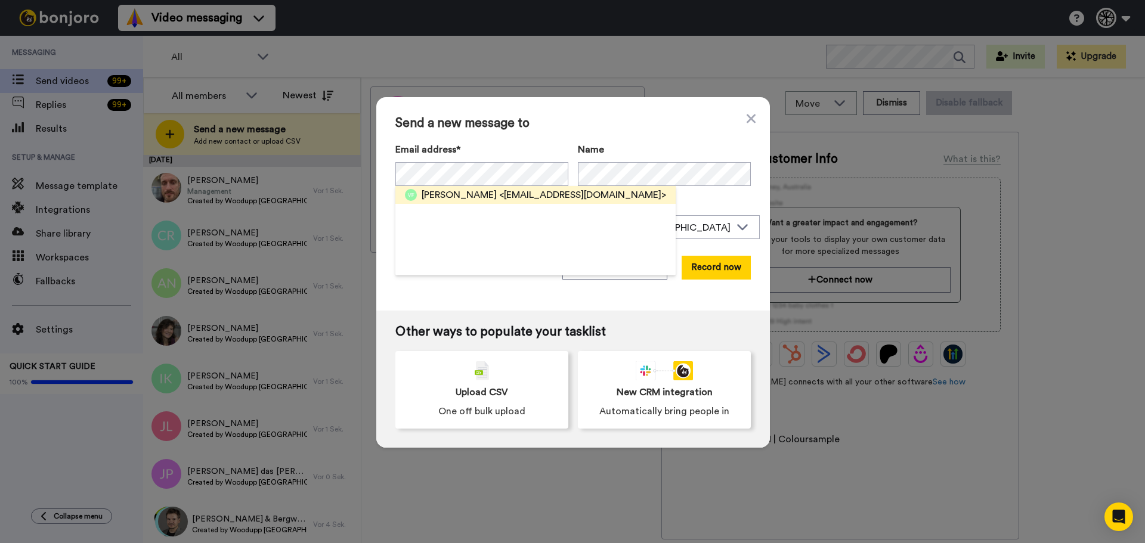
click at [512, 197] on span "<[EMAIL_ADDRESS][DOMAIN_NAME]>" at bounding box center [582, 195] width 167 height 14
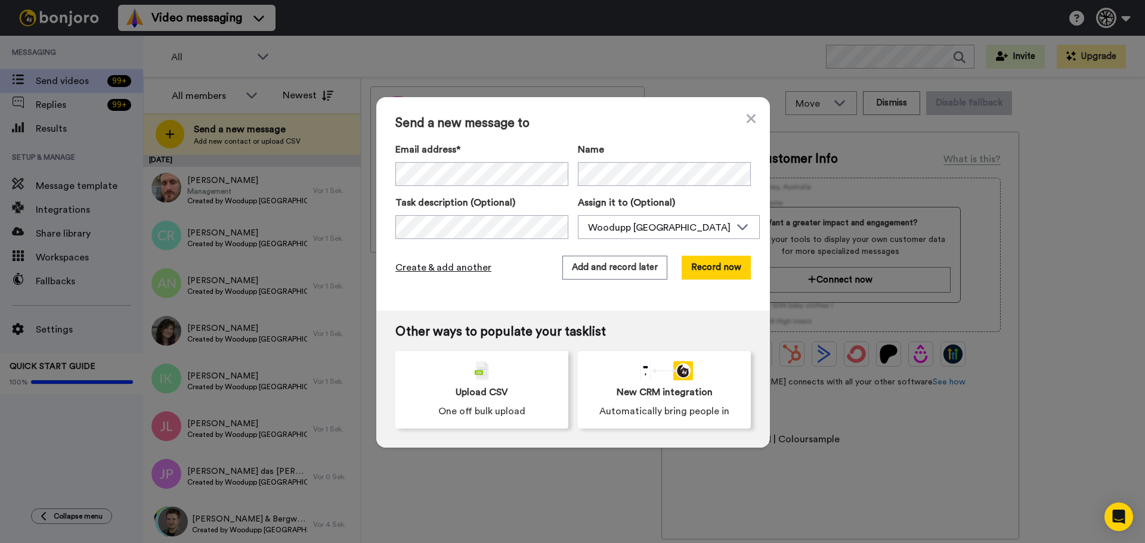
click at [475, 264] on span "Create & add another" at bounding box center [443, 268] width 96 height 14
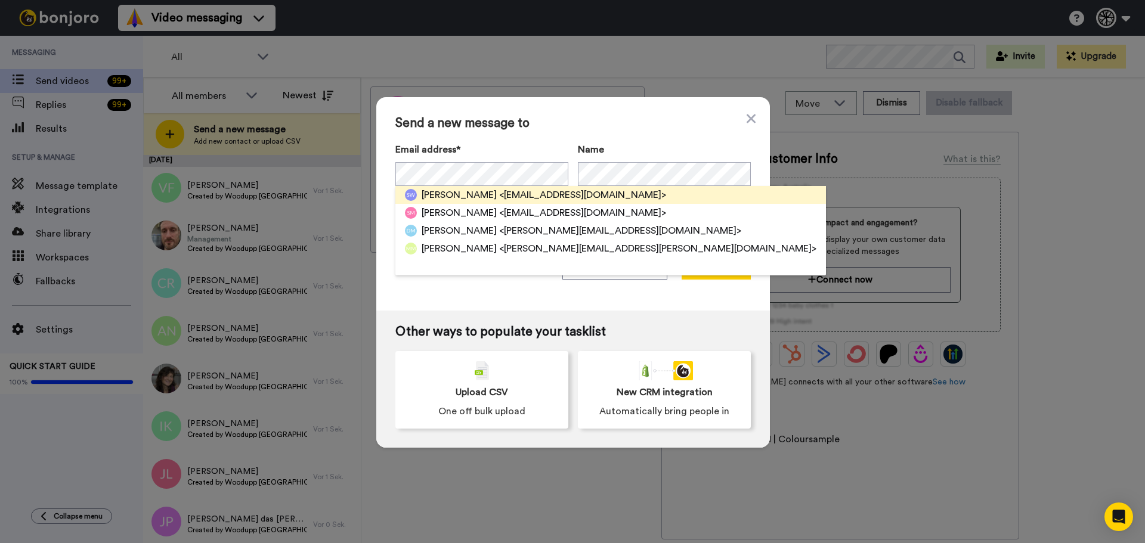
click at [520, 202] on span "<[EMAIL_ADDRESS][DOMAIN_NAME]>" at bounding box center [582, 195] width 167 height 14
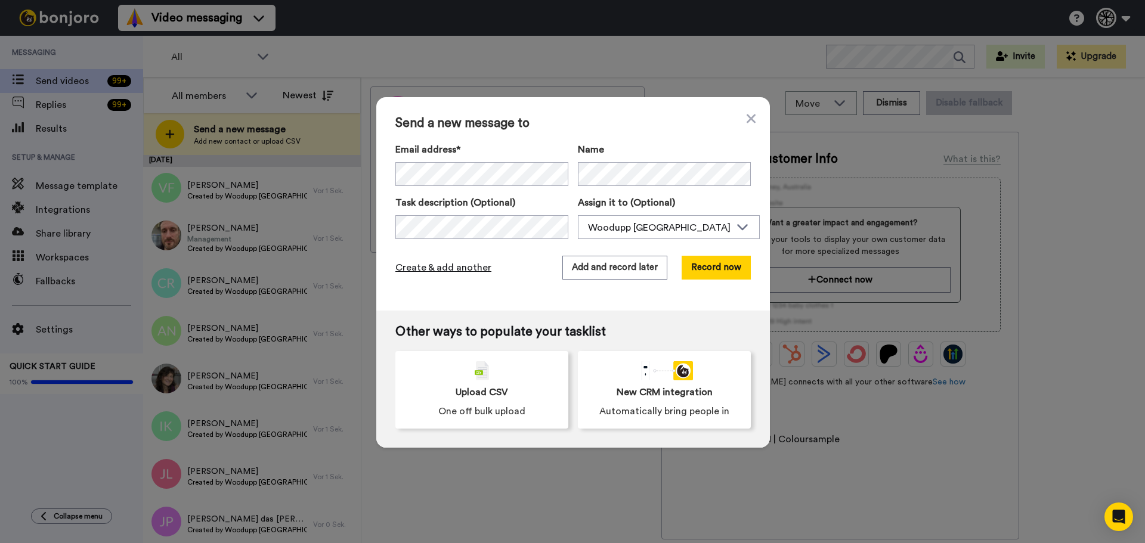
click at [444, 267] on span "Create & add another" at bounding box center [443, 268] width 96 height 14
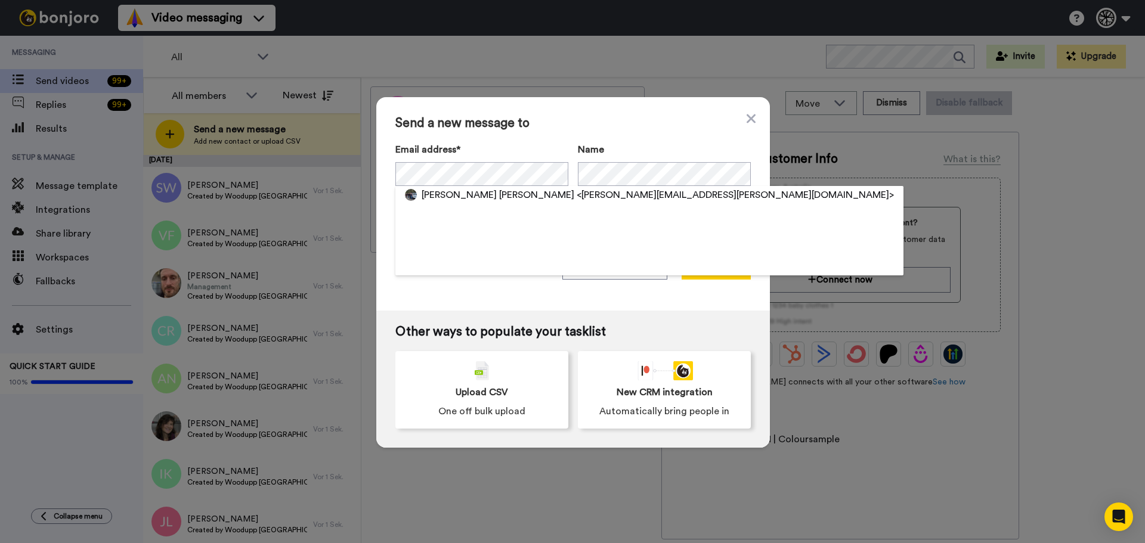
click at [472, 208] on div "[PERSON_NAME] [PERSON_NAME] <[PERSON_NAME][EMAIL_ADDRESS][PERSON_NAME][DOMAIN_N…" at bounding box center [649, 230] width 508 height 89
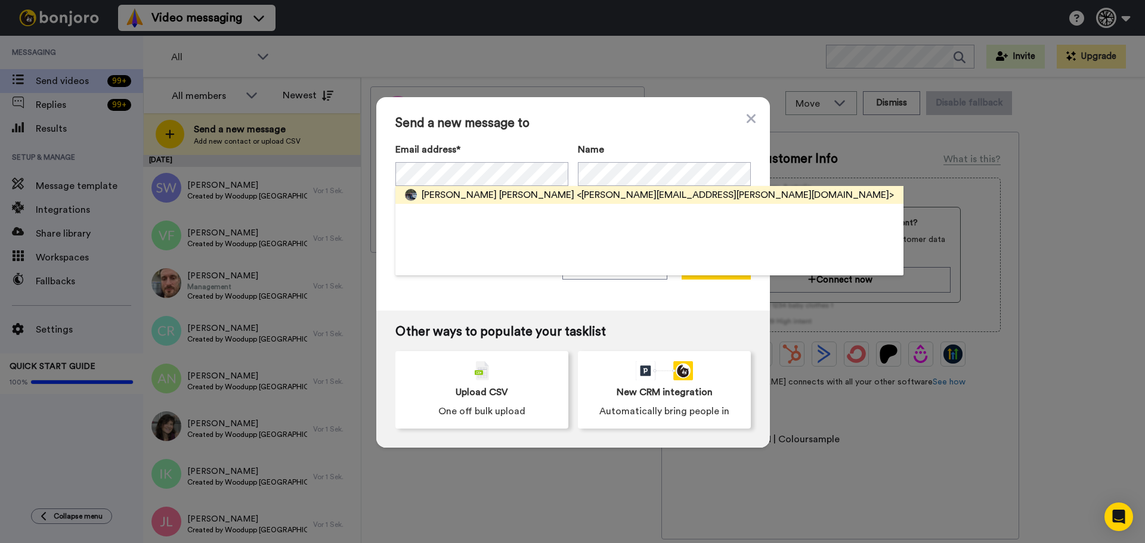
click at [471, 197] on span "[PERSON_NAME] [PERSON_NAME]" at bounding box center [498, 195] width 153 height 14
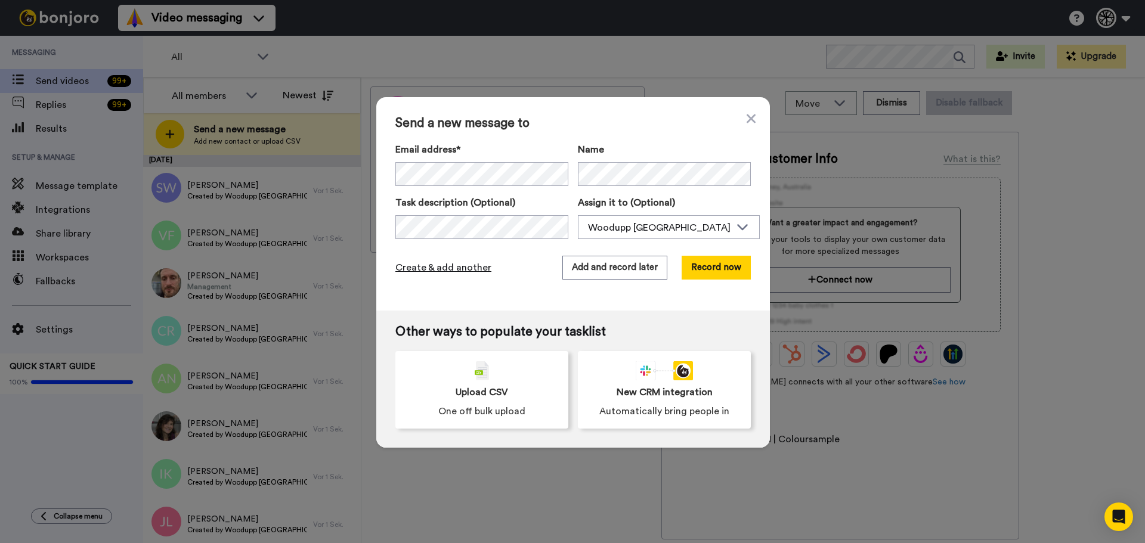
click at [436, 270] on span "Create & add another" at bounding box center [443, 268] width 96 height 14
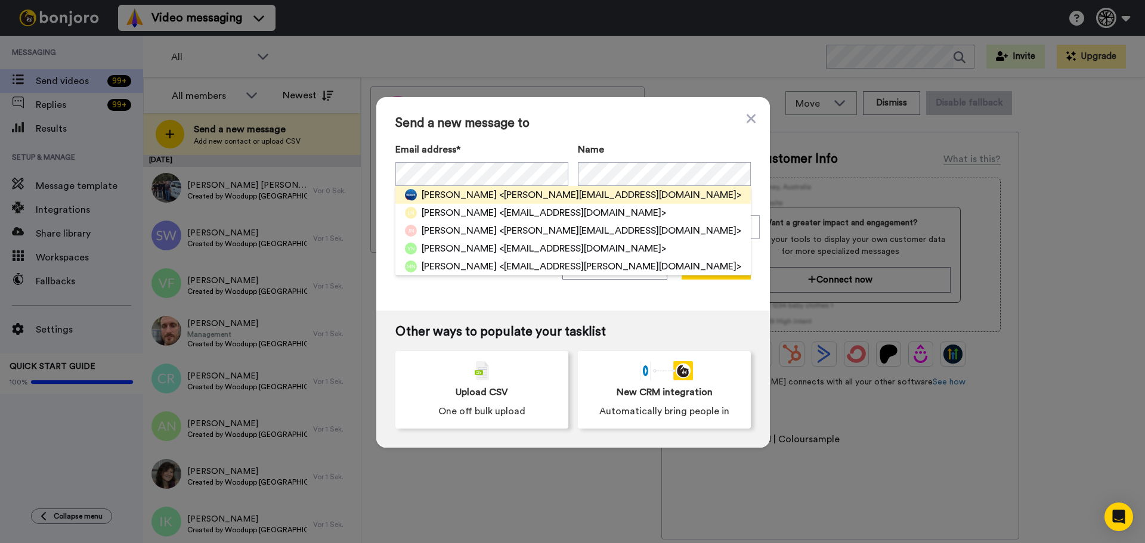
click at [568, 196] on span "<[PERSON_NAME][EMAIL_ADDRESS][DOMAIN_NAME]>" at bounding box center [620, 195] width 242 height 14
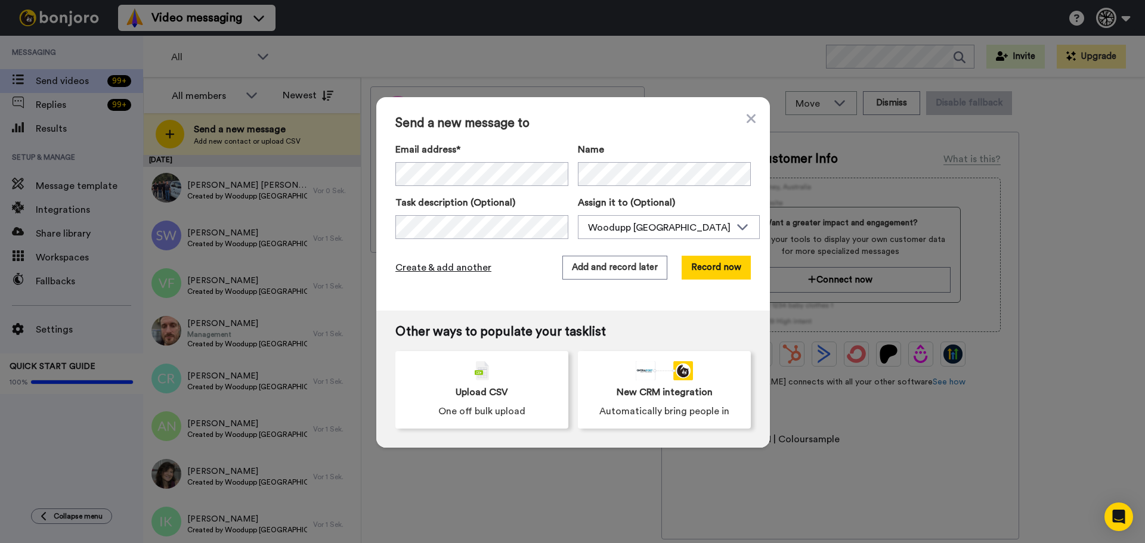
click at [449, 270] on span "Create & add another" at bounding box center [443, 268] width 96 height 14
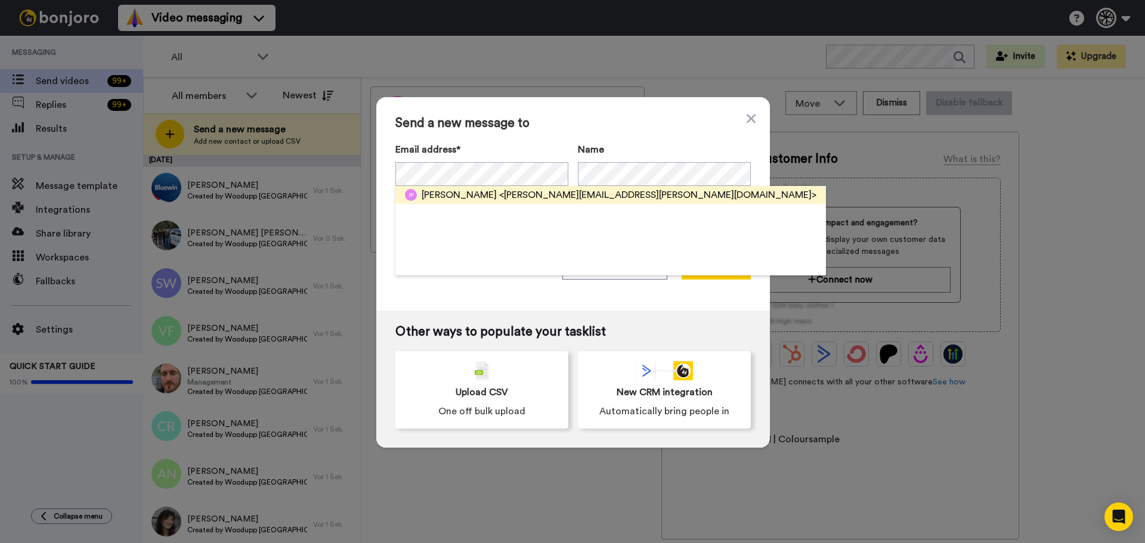
click at [509, 190] on span "<[PERSON_NAME][EMAIL_ADDRESS][PERSON_NAME][DOMAIN_NAME]>" at bounding box center [657, 195] width 317 height 14
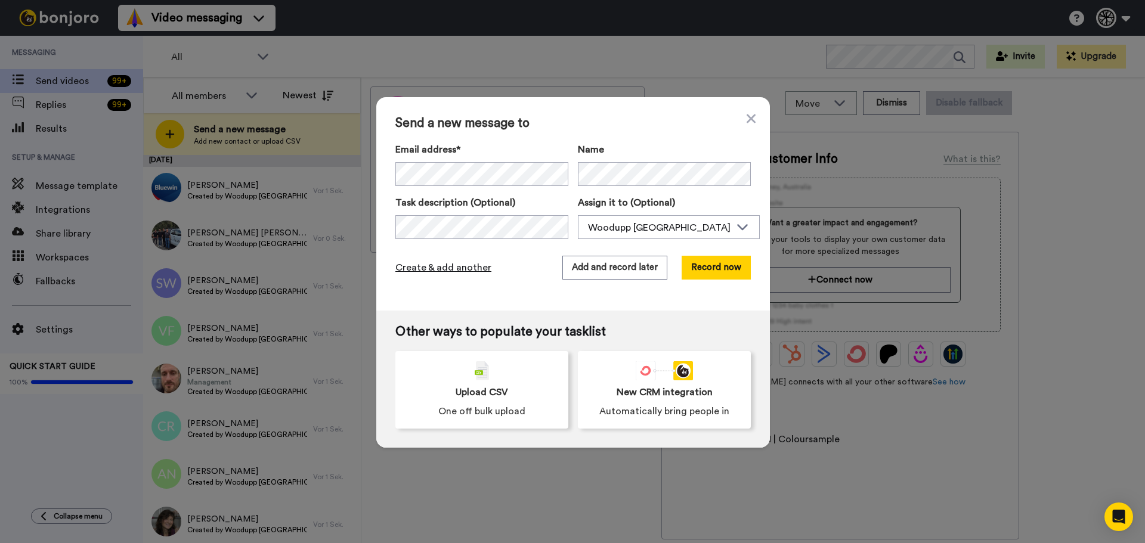
click at [408, 263] on span "Create & add another" at bounding box center [443, 268] width 96 height 14
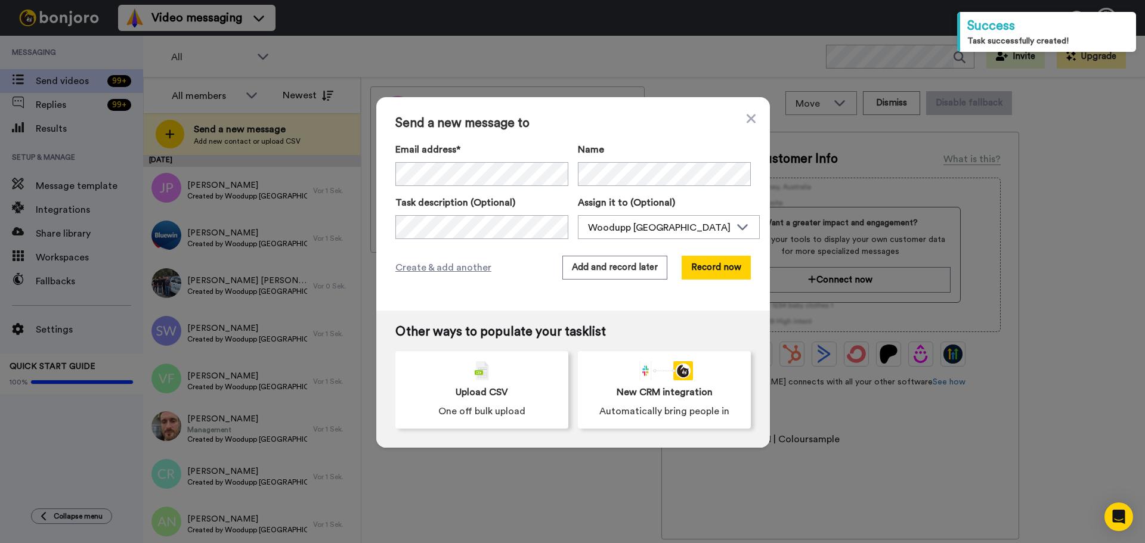
click at [276, 202] on div "Send a new message to Email address* [PERSON_NAME] <[PERSON_NAME][EMAIL_ADDRESS…" at bounding box center [572, 271] width 1145 height 543
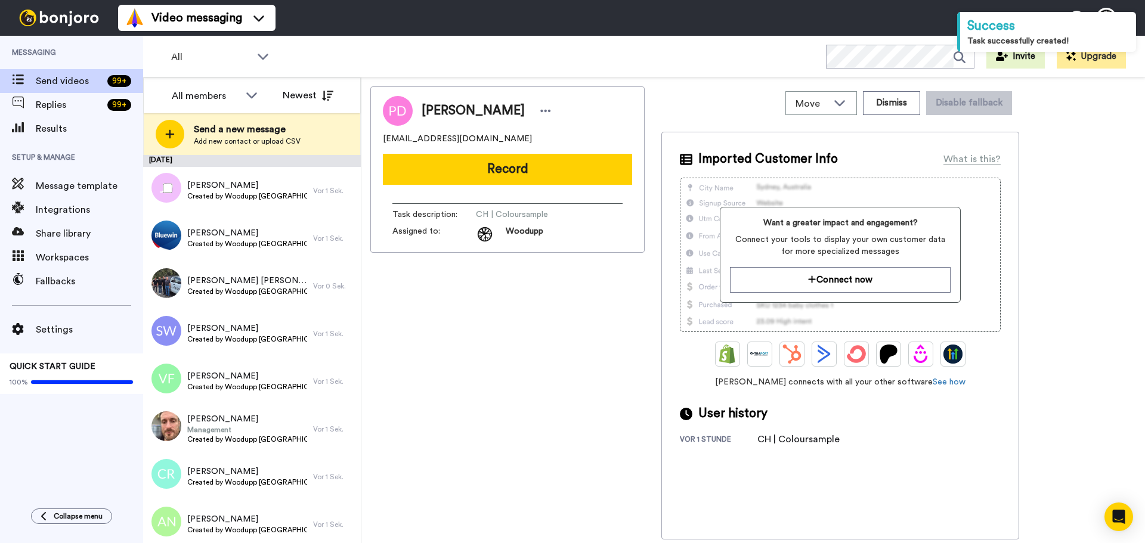
click at [179, 185] on div at bounding box center [165, 189] width 43 height 42
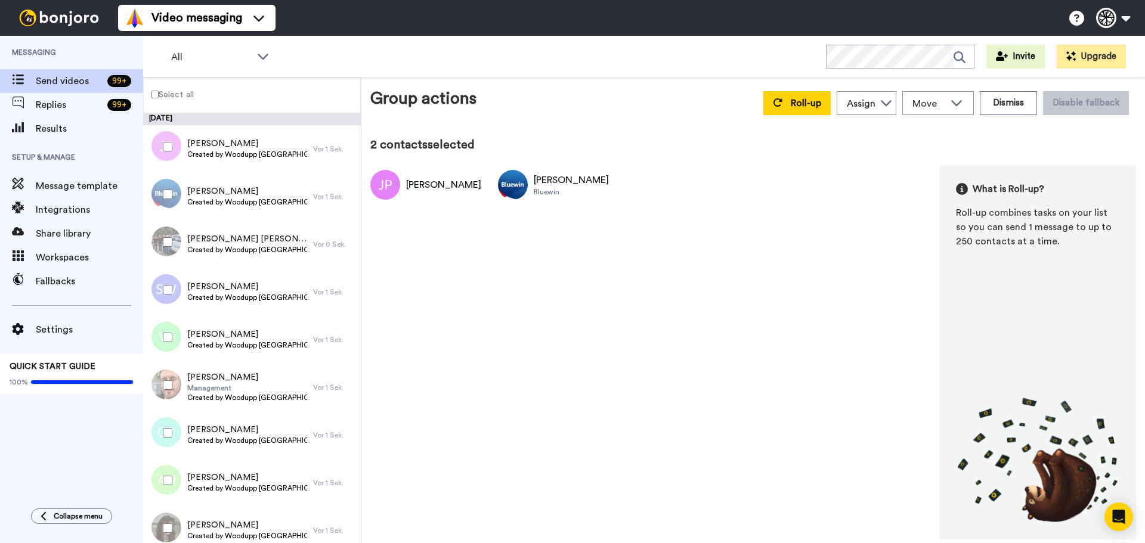
click at [177, 247] on div at bounding box center [165, 242] width 43 height 42
click at [177, 285] on div at bounding box center [165, 290] width 43 height 42
click at [174, 334] on div at bounding box center [165, 338] width 43 height 42
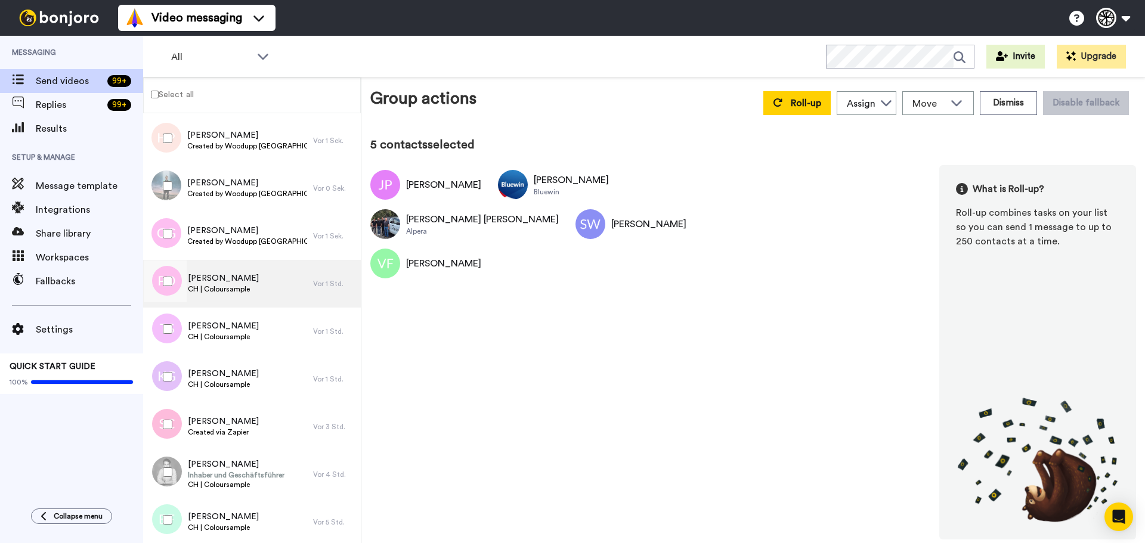
scroll to position [655, 0]
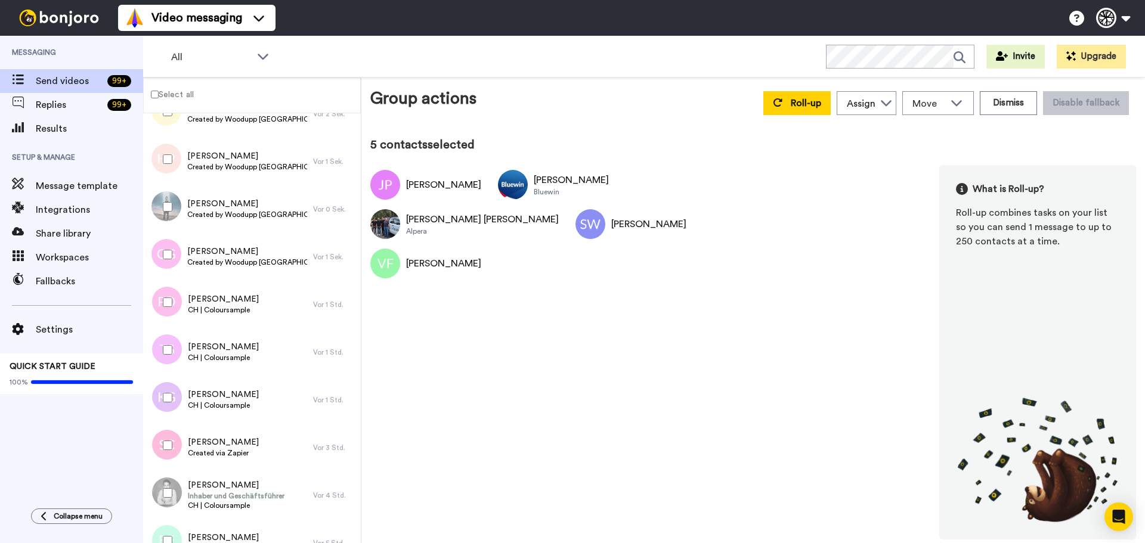
click at [176, 248] on div at bounding box center [165, 255] width 43 height 42
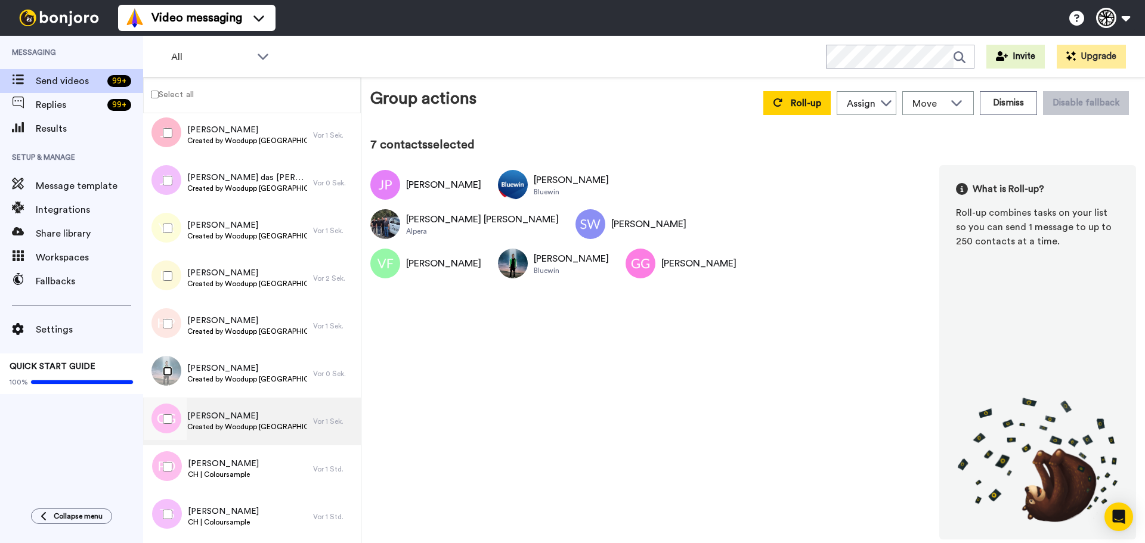
scroll to position [476, 0]
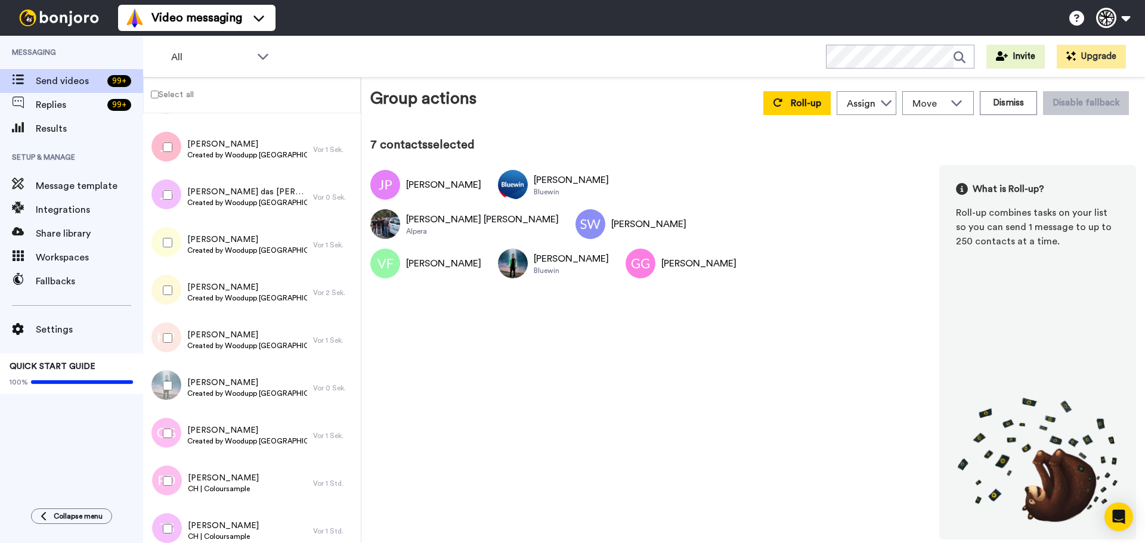
click at [154, 342] on div at bounding box center [165, 338] width 43 height 42
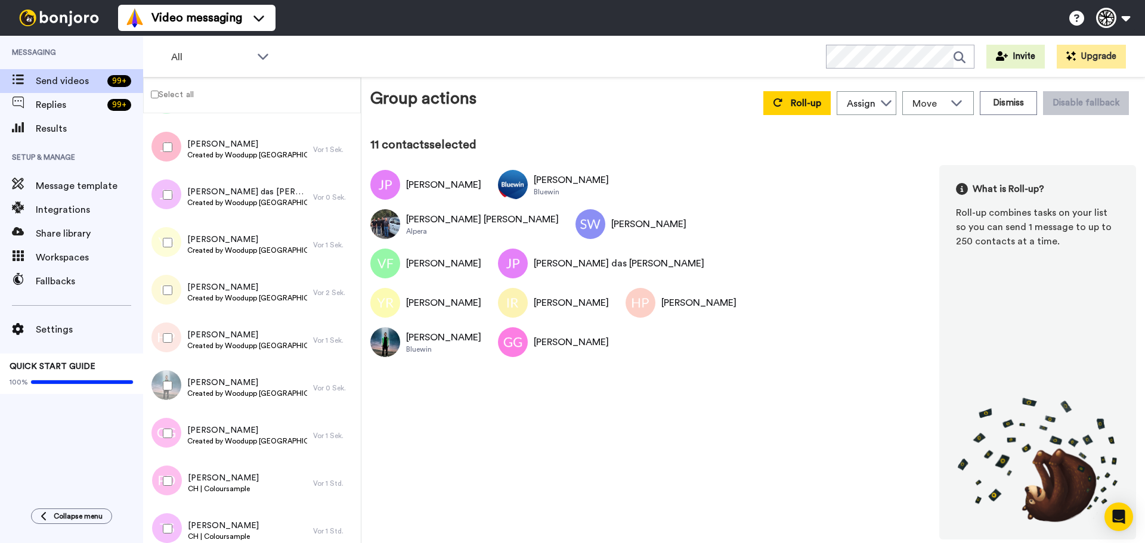
click at [166, 154] on div at bounding box center [165, 147] width 43 height 42
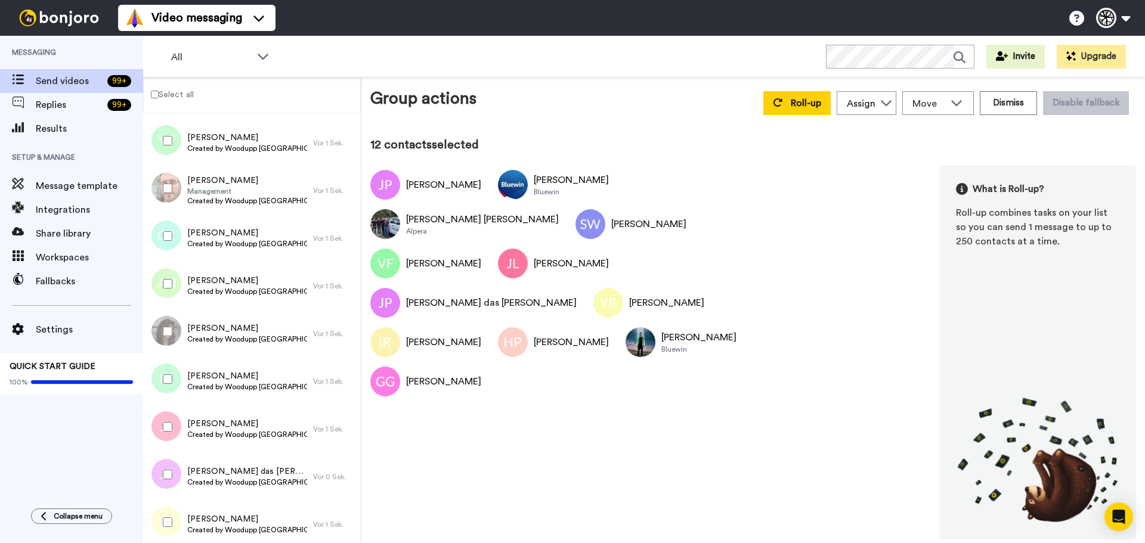
scroll to position [178, 0]
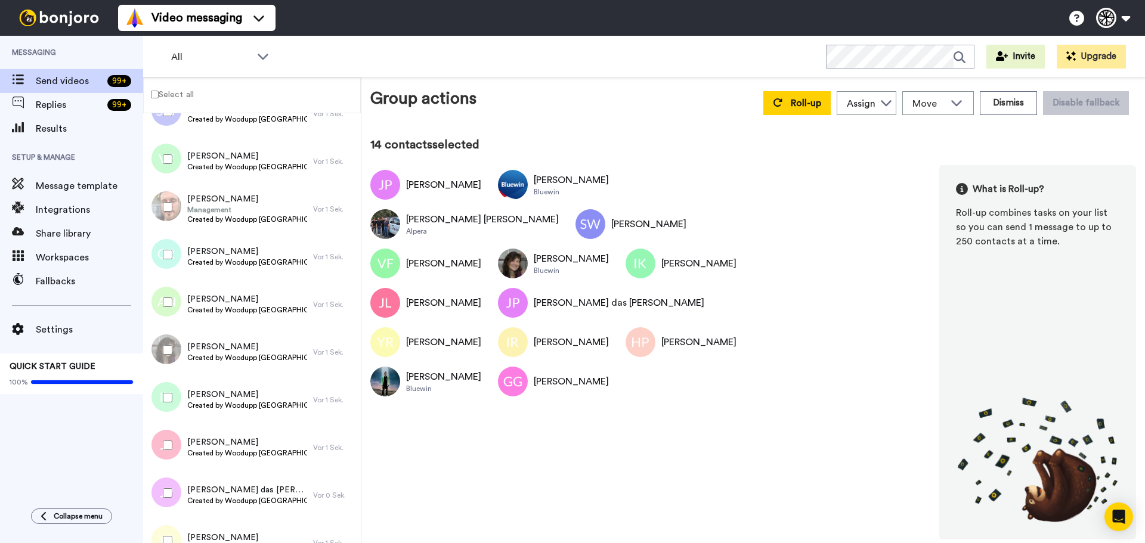
click at [162, 305] on div at bounding box center [165, 302] width 43 height 42
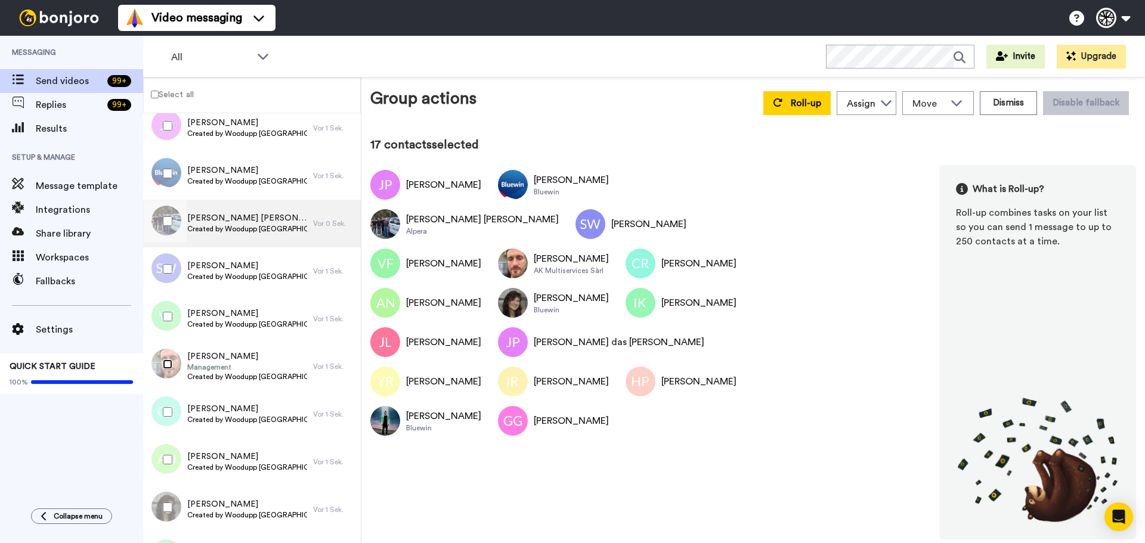
scroll to position [0, 0]
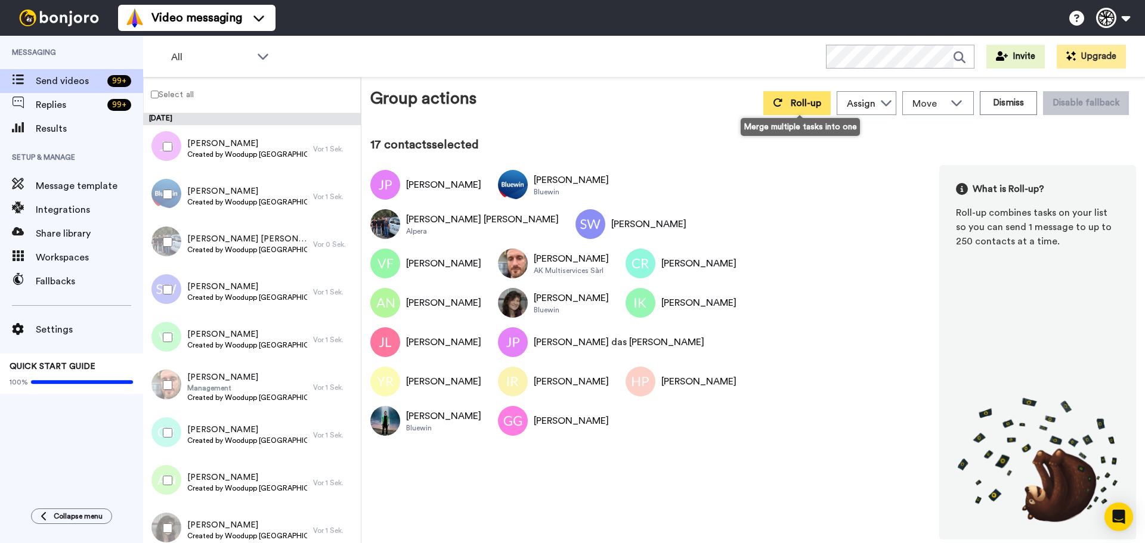
click at [784, 110] on button "Roll-up" at bounding box center [796, 103] width 67 height 24
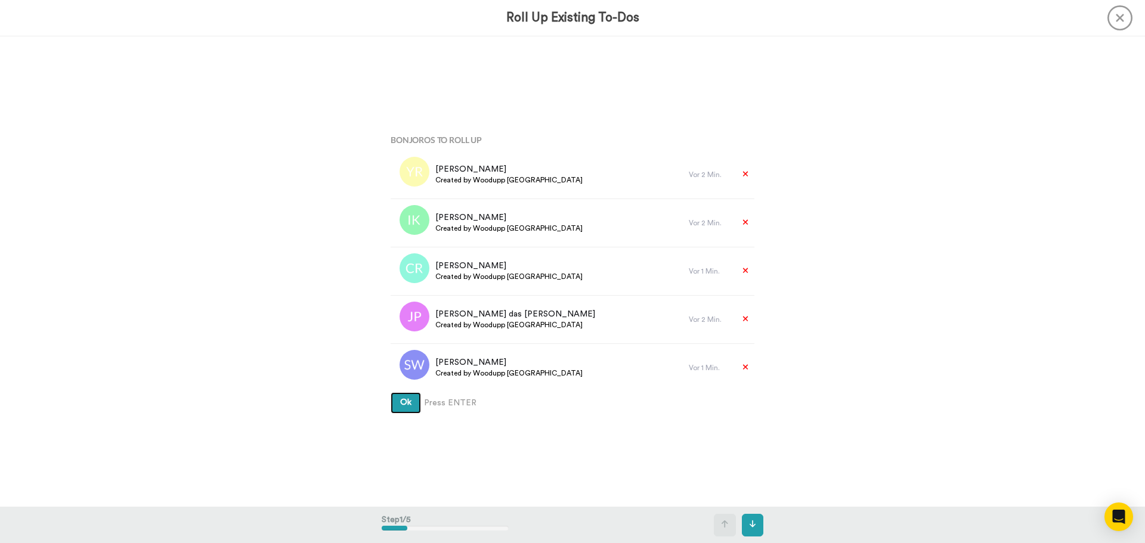
click at [405, 393] on button "Ok" at bounding box center [406, 402] width 30 height 21
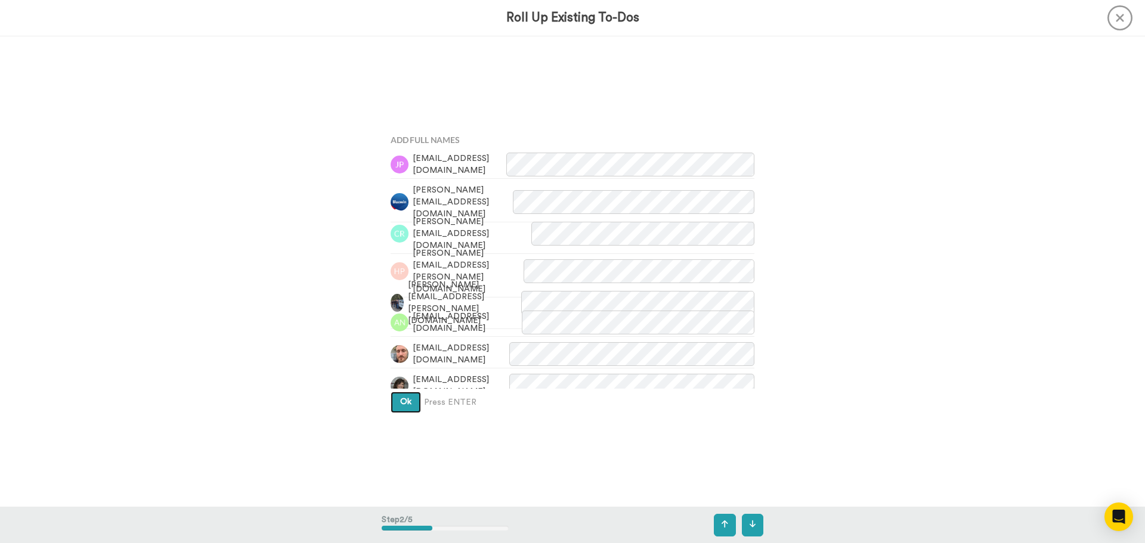
click at [402, 398] on span "Ok" at bounding box center [405, 402] width 11 height 8
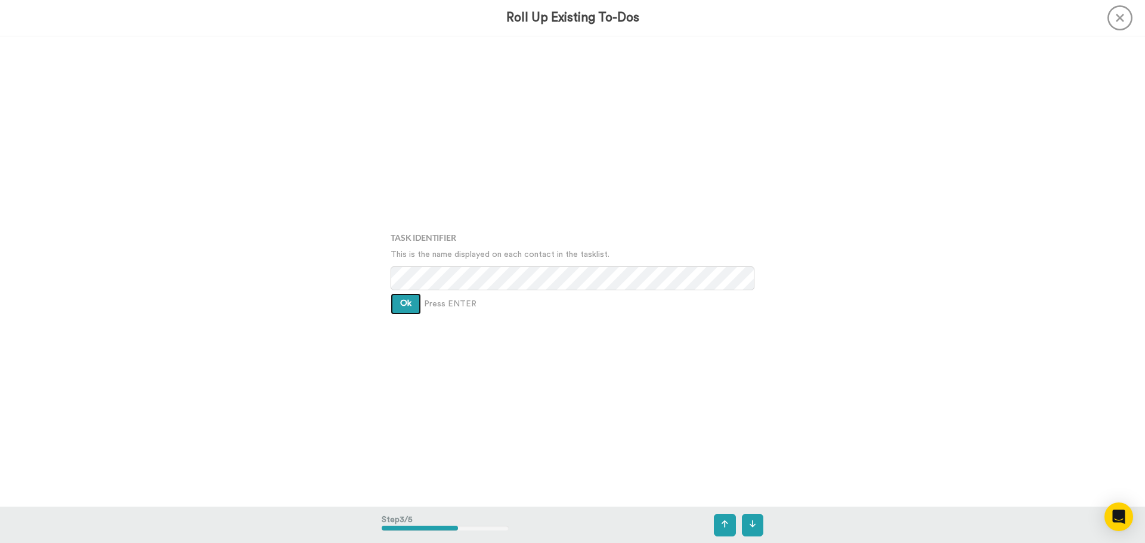
click at [404, 314] on button "Ok" at bounding box center [406, 303] width 30 height 21
click at [401, 302] on button "Ok" at bounding box center [406, 294] width 30 height 21
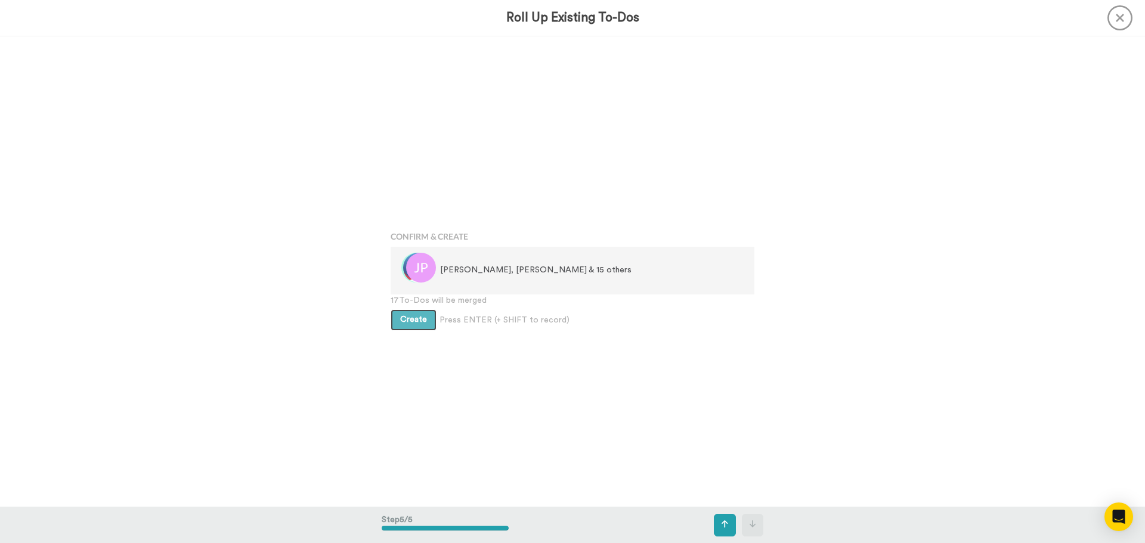
scroll to position [1883, 0]
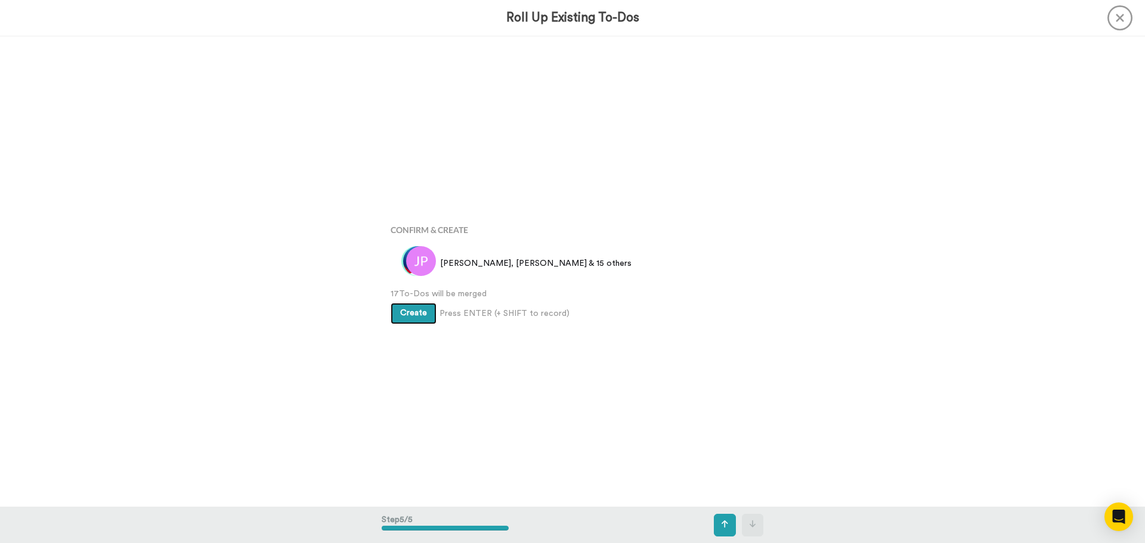
click at [414, 306] on button "Create" at bounding box center [414, 313] width 46 height 21
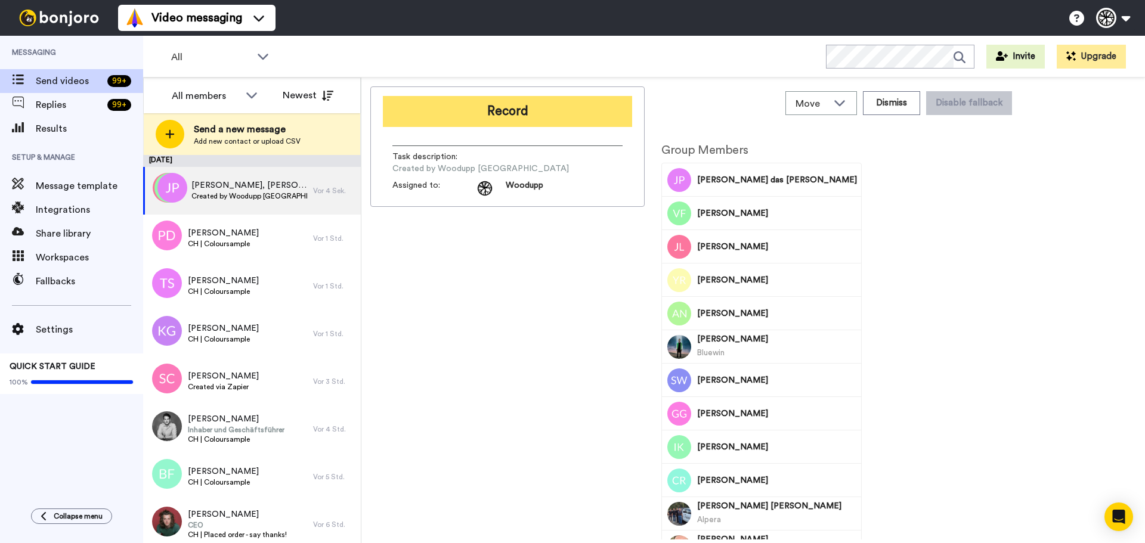
click at [511, 117] on button "Record" at bounding box center [507, 111] width 249 height 31
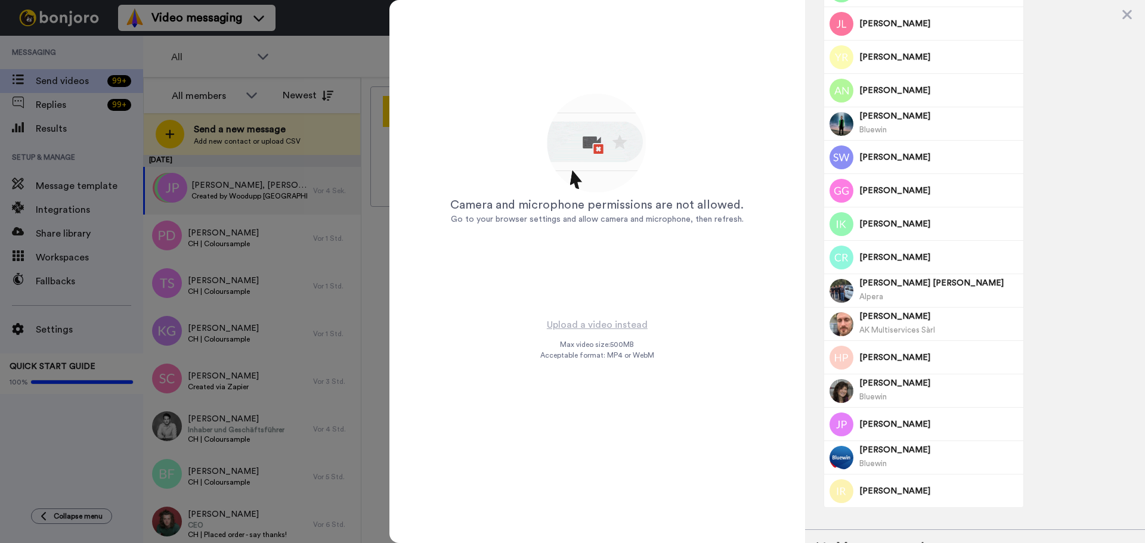
scroll to position [220, 0]
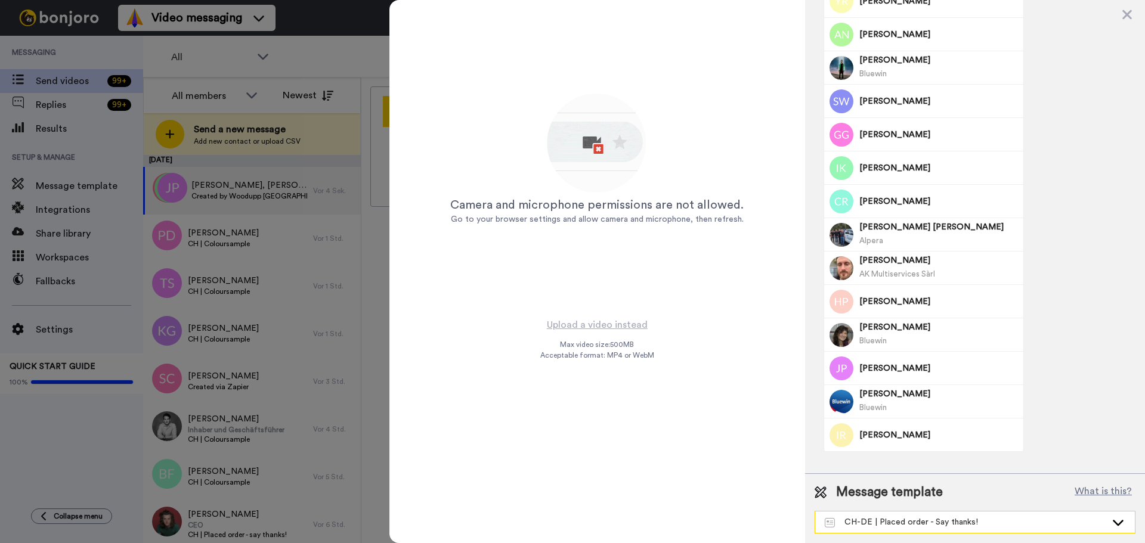
click at [889, 526] on div "CH-DE | Placed order - Say thanks!" at bounding box center [965, 522] width 281 height 12
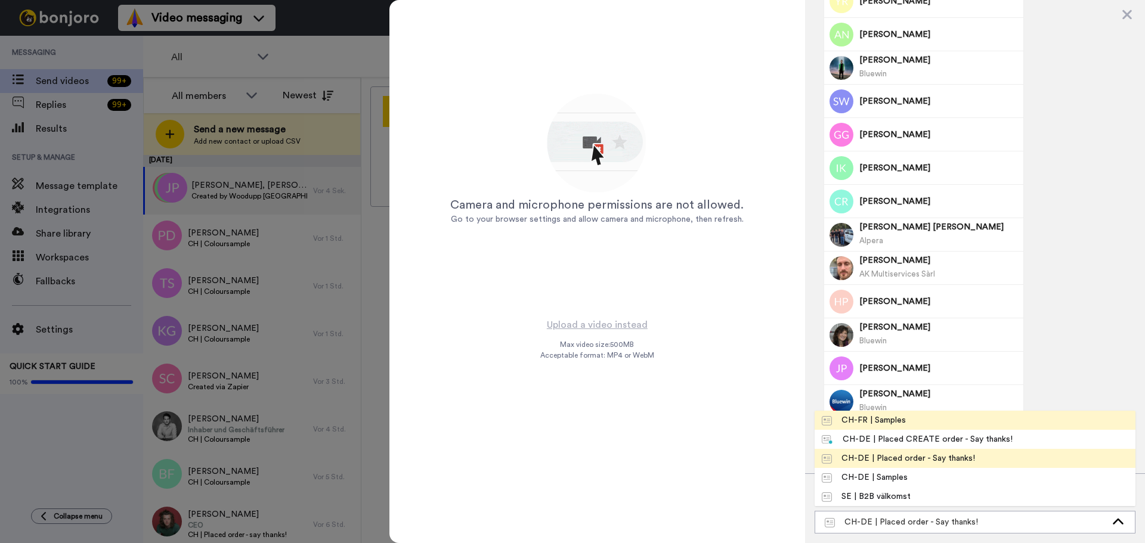
click at [888, 419] on div "CH-FR | Samples" at bounding box center [864, 420] width 84 height 12
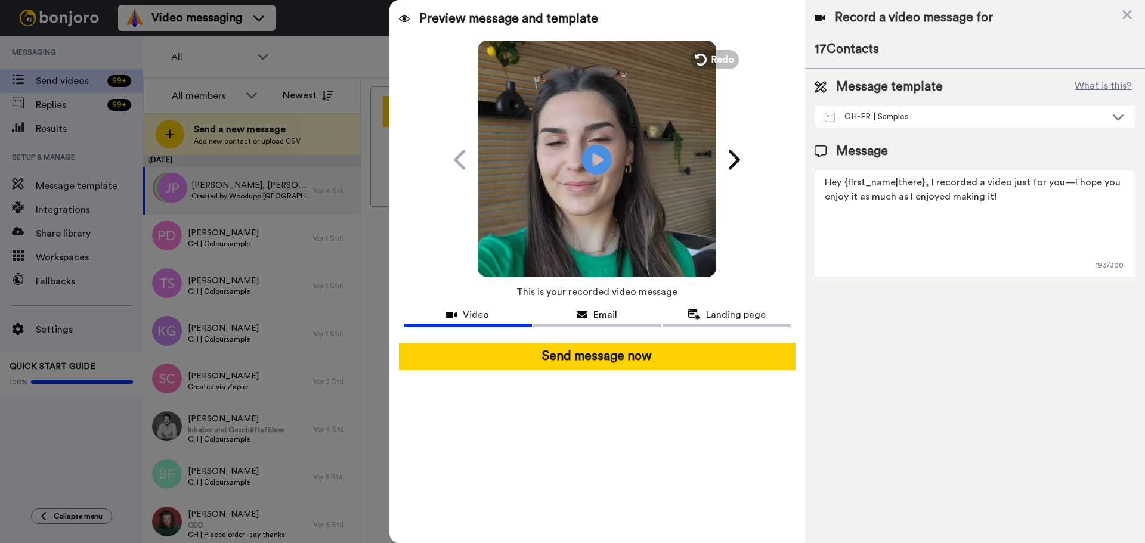
scroll to position [0, 0]
click at [357, 193] on div at bounding box center [572, 271] width 1145 height 543
